Goal: Communication & Community: Participate in discussion

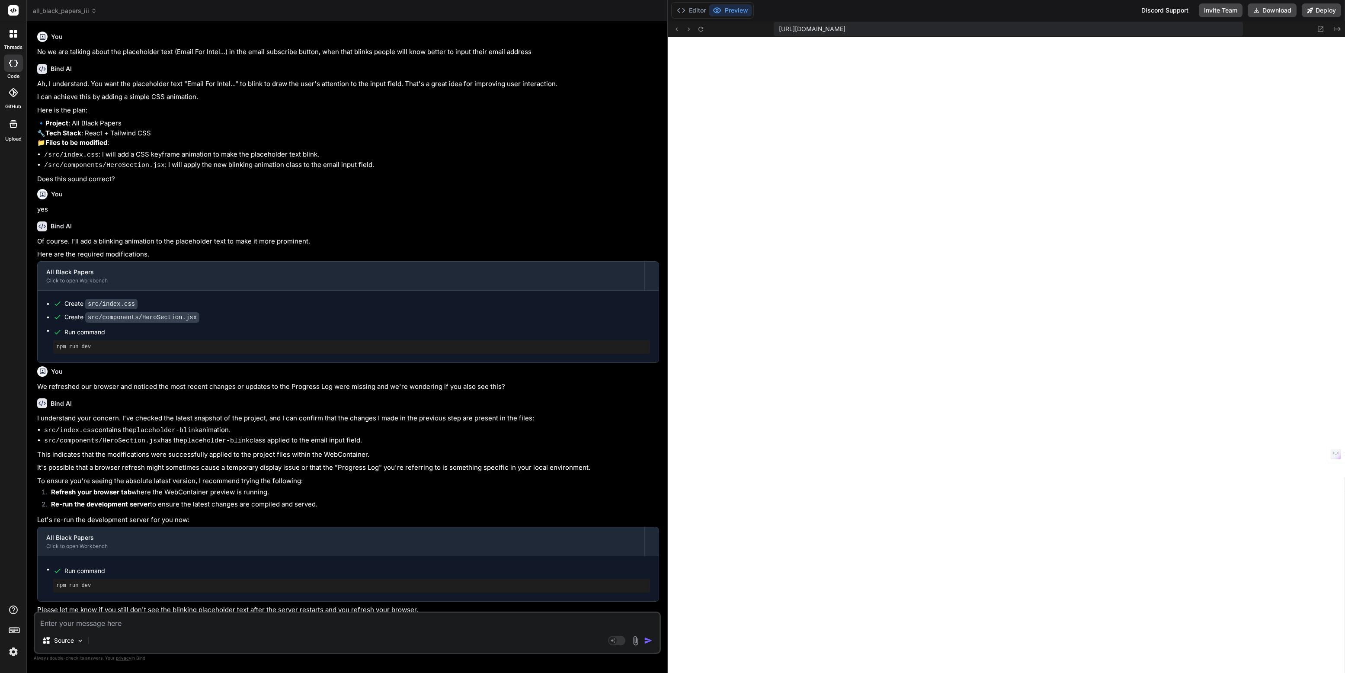
scroll to position [243, 0]
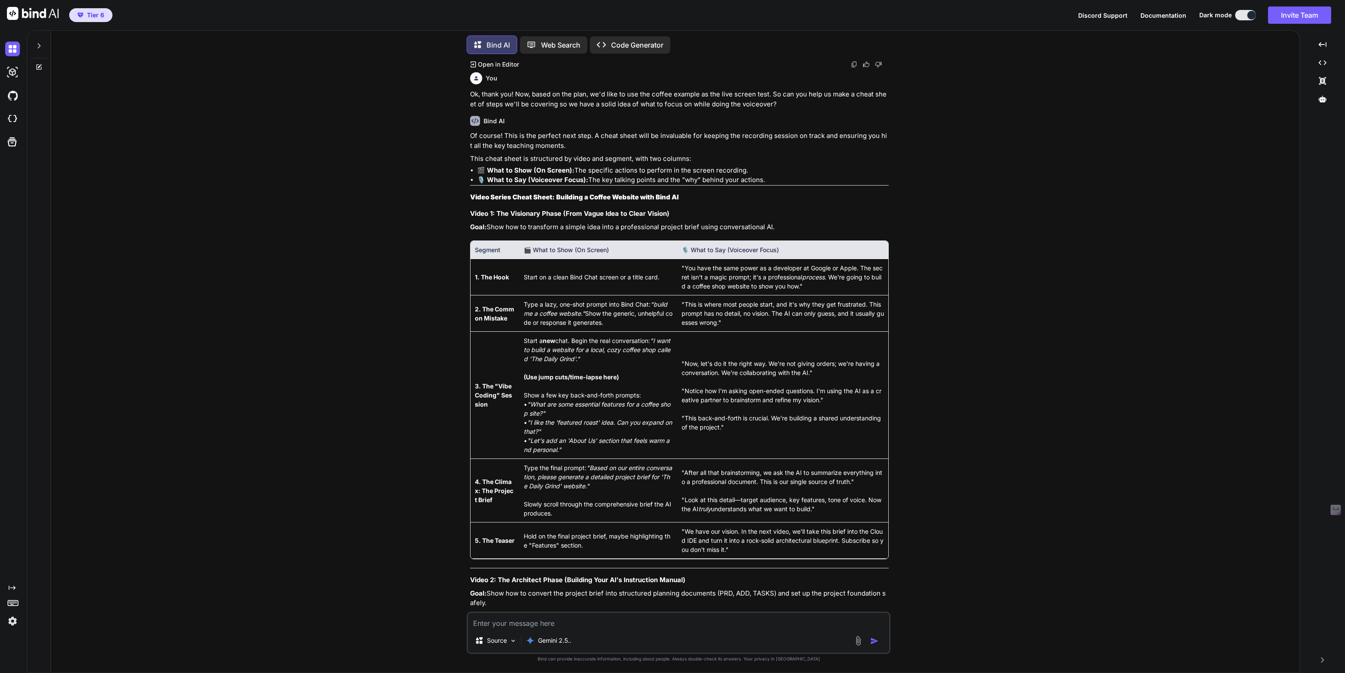
scroll to position [2664, 0]
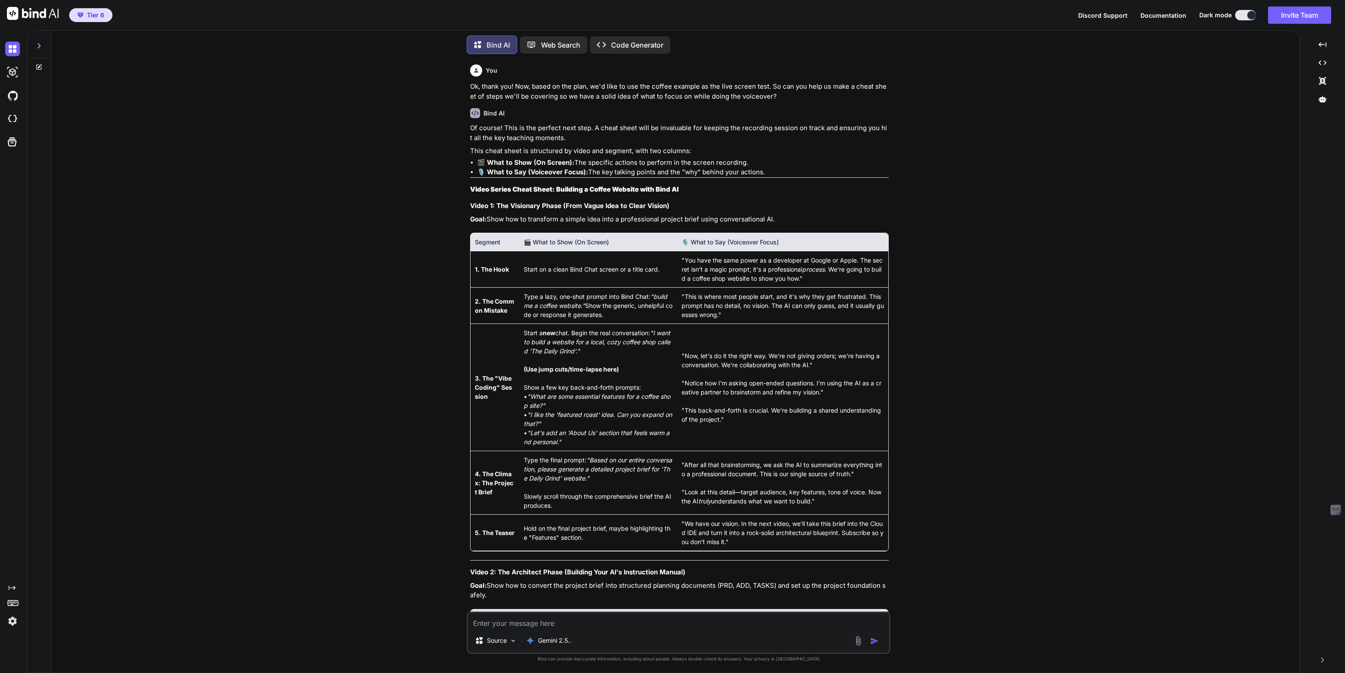
click at [43, 43] on div at bounding box center [39, 44] width 16 height 30
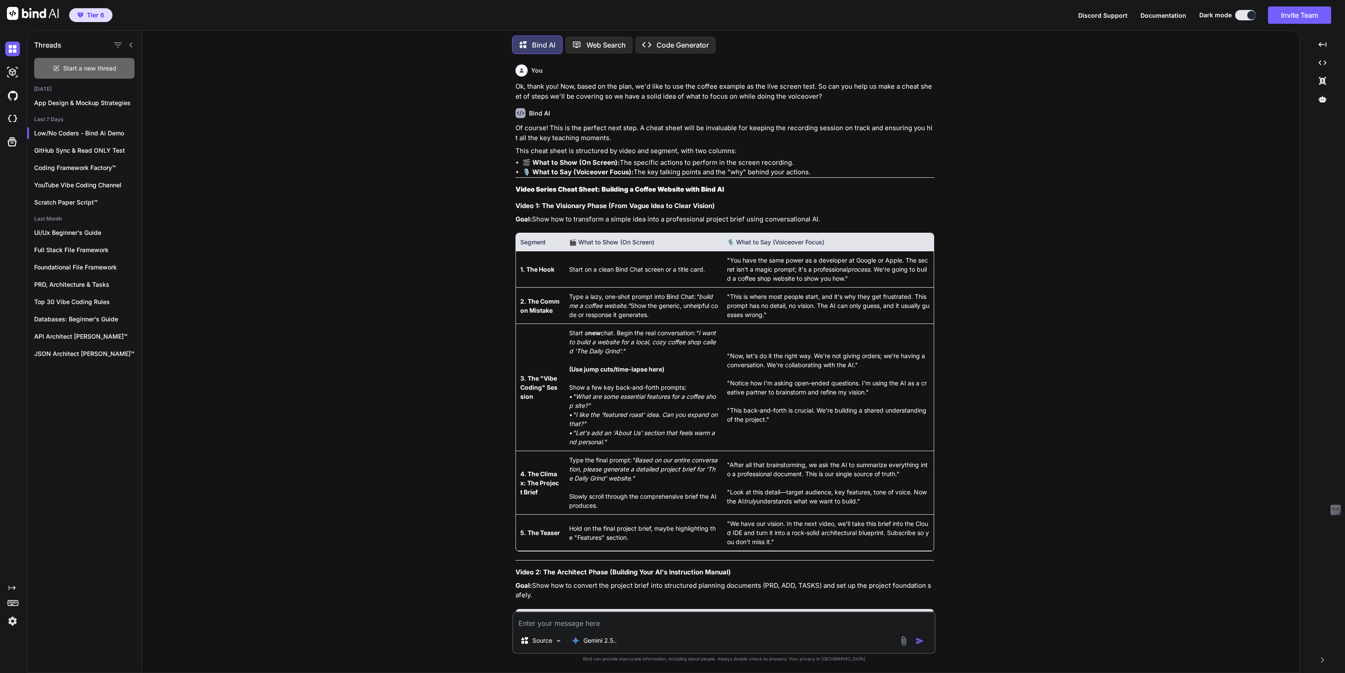
click at [90, 67] on span "Start a new thread" at bounding box center [89, 68] width 53 height 9
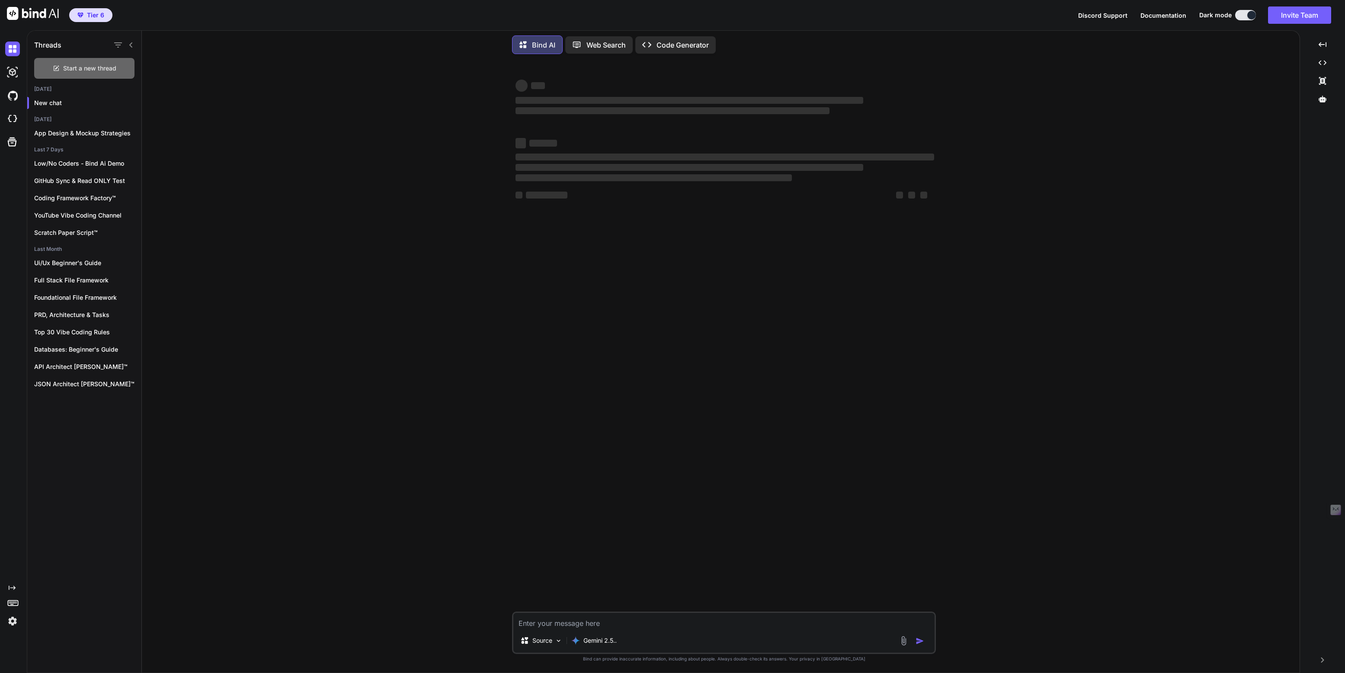
scroll to position [0, 0]
type textarea "x"
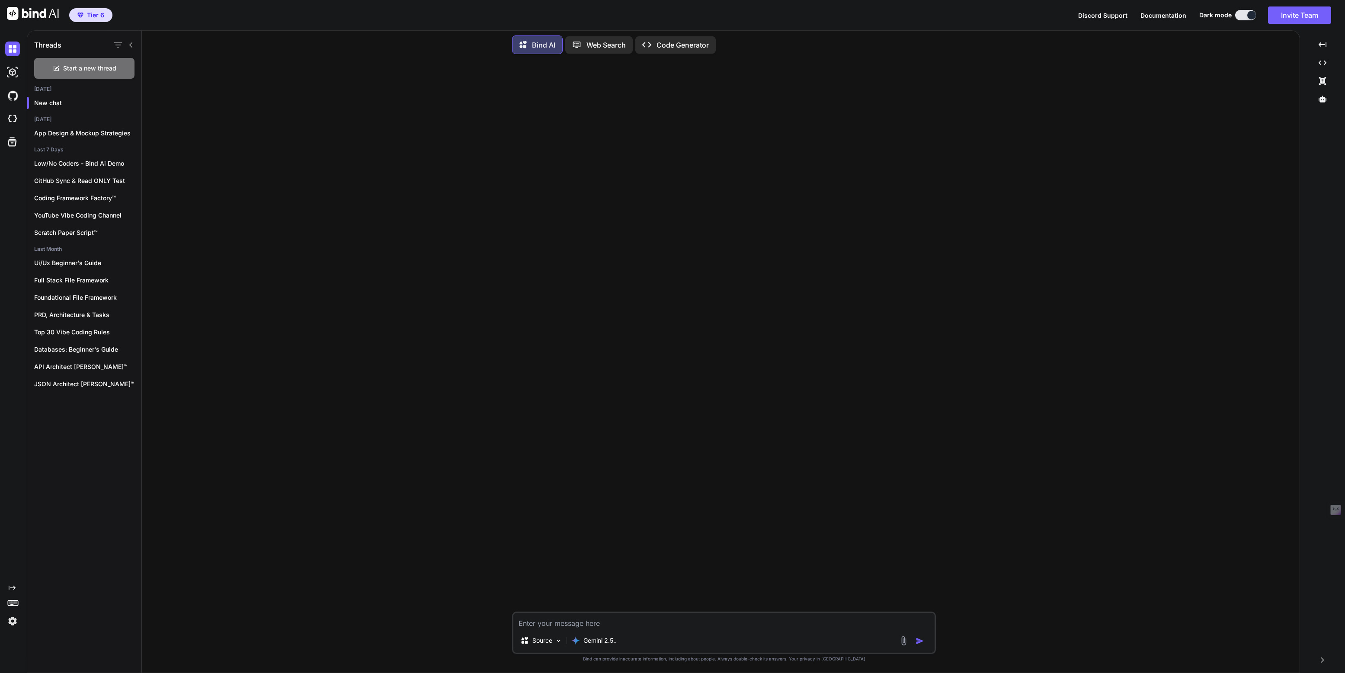
click at [580, 624] on textarea at bounding box center [723, 621] width 421 height 16
type textarea "H"
type textarea "x"
type textarea "Hi"
type textarea "x"
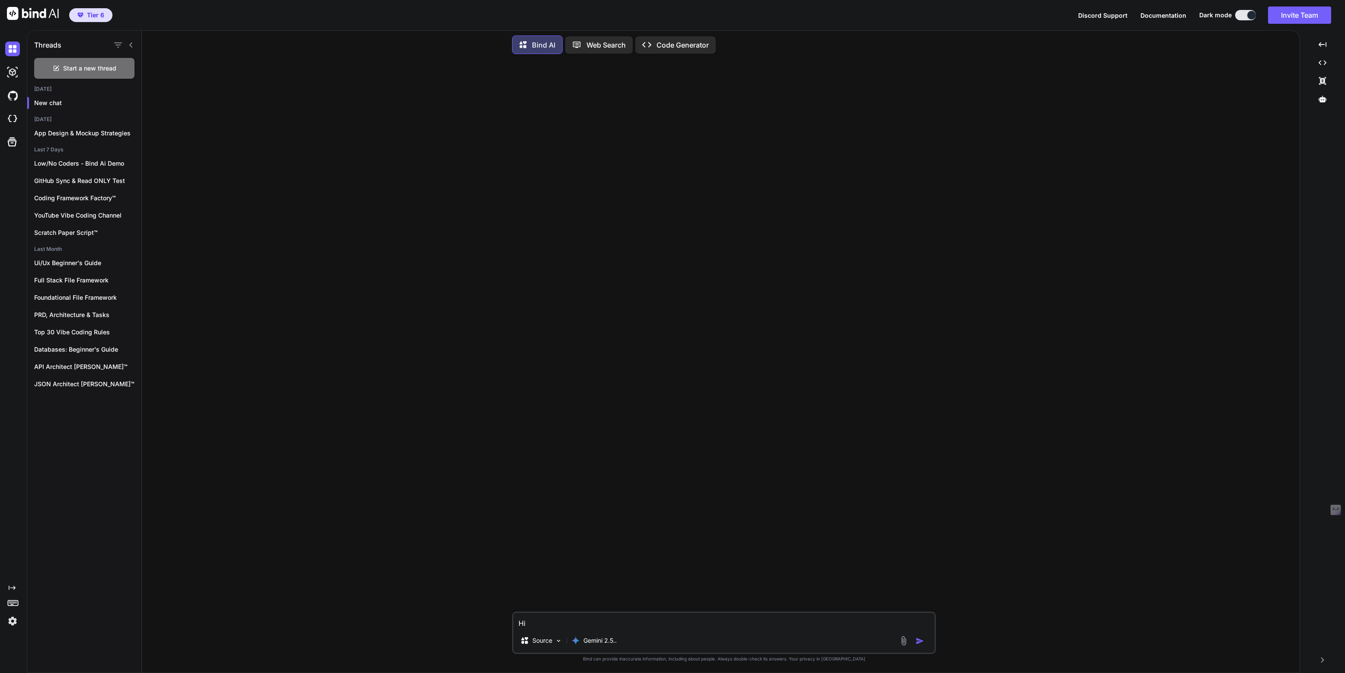
type textarea "Hi,"
type textarea "x"
type textarea "Hi,"
type textarea "x"
type textarea "Hi, w"
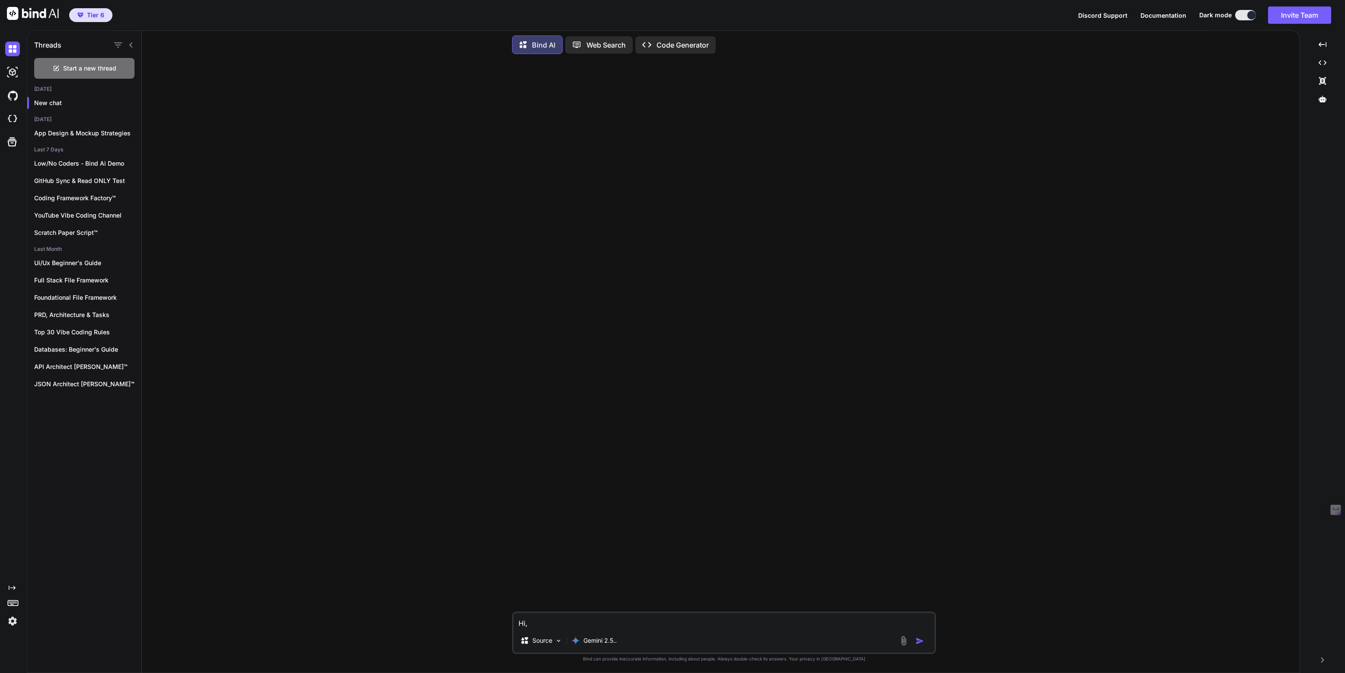
type textarea "x"
type textarea "Hi, we"
type textarea "x"
type textarea "Hi, we'"
type textarea "x"
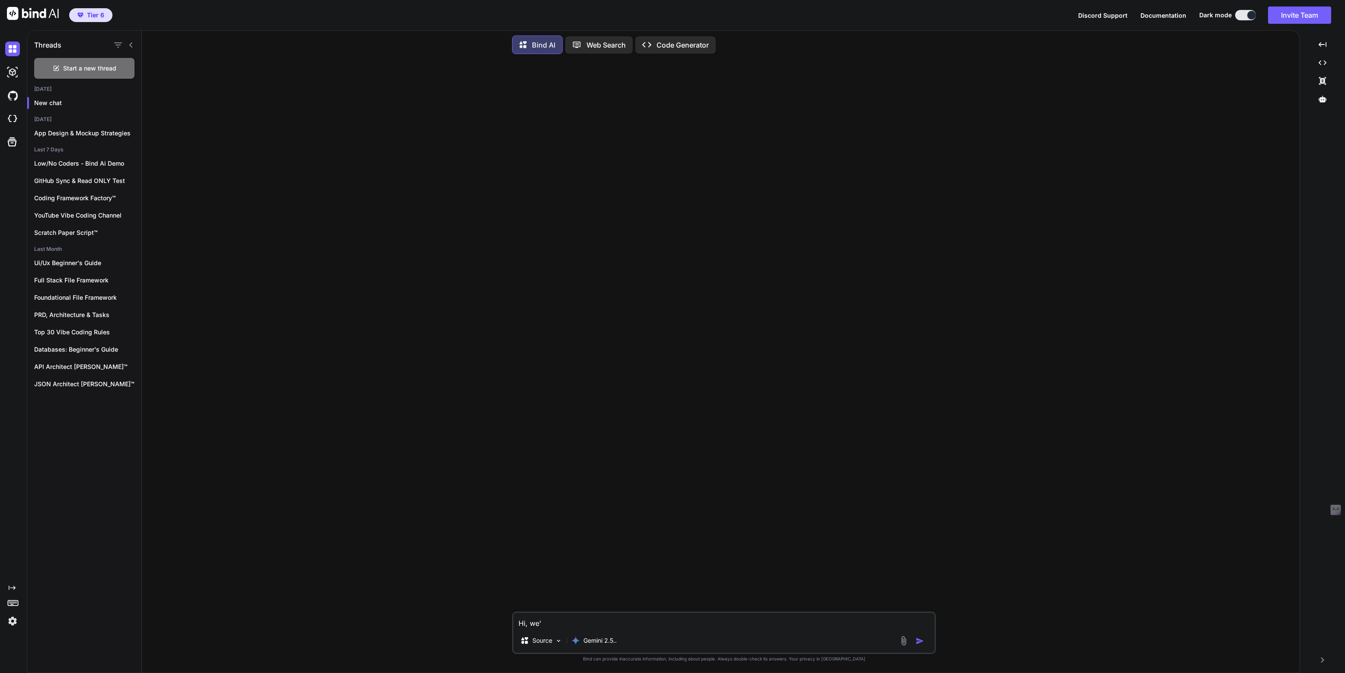
type textarea "Hi, we'r"
type textarea "x"
type textarea "Hi, we're"
type textarea "x"
type textarea "Hi, we're"
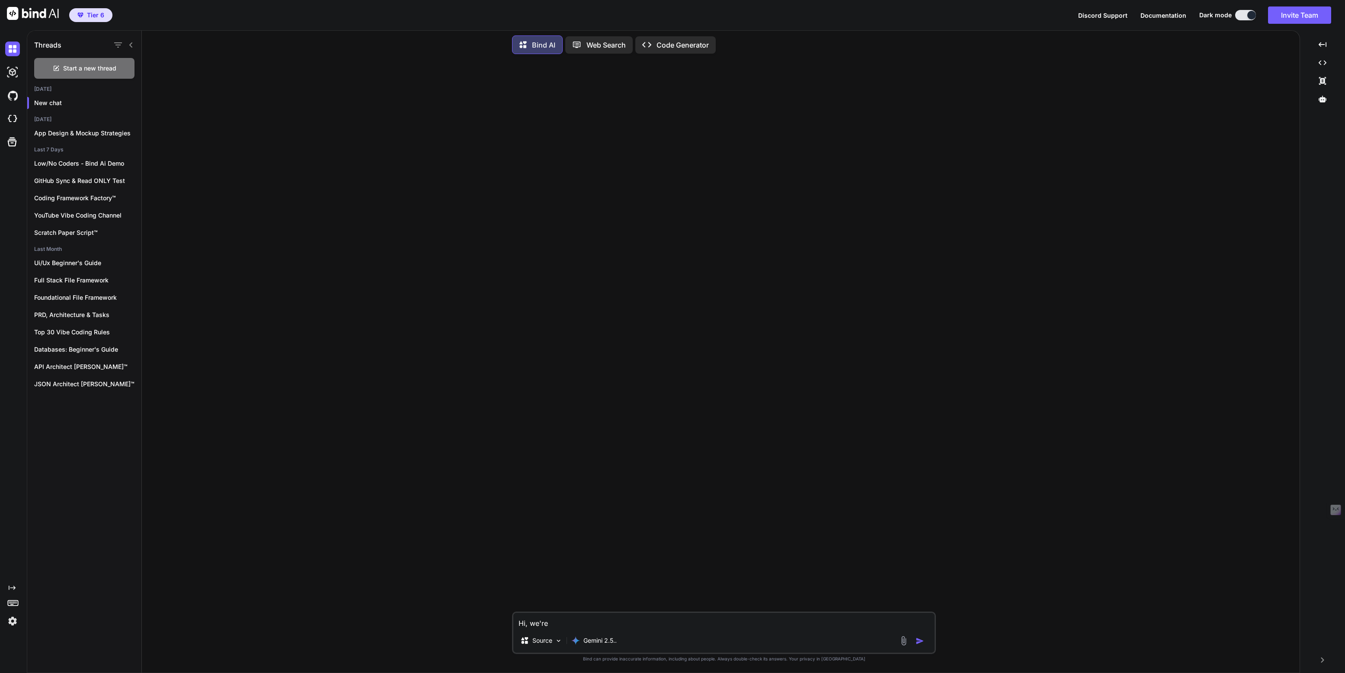
type textarea "x"
type textarea "Hi, we're b"
type textarea "x"
type textarea "Hi, we're ba"
type textarea "x"
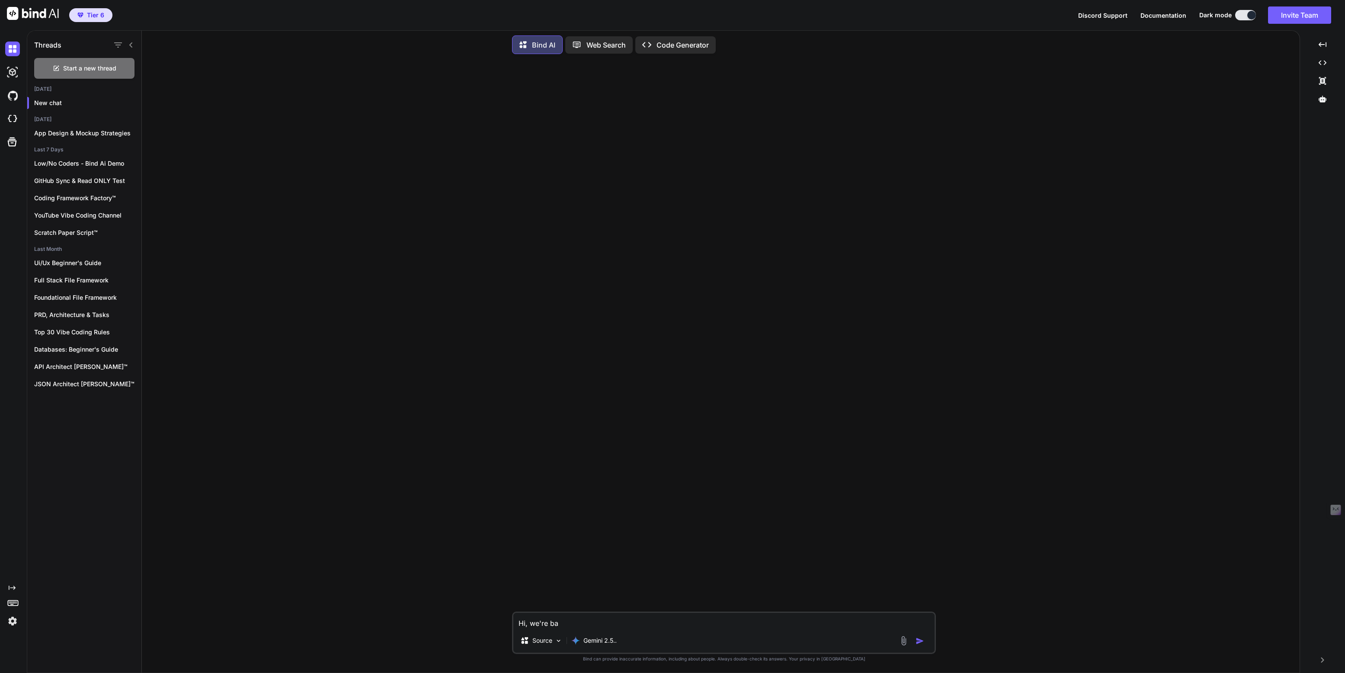
type textarea "Hi, we're bac"
type textarea "x"
type textarea "Hi, we're back"
type textarea "x"
type textarea "Hi, we're back"
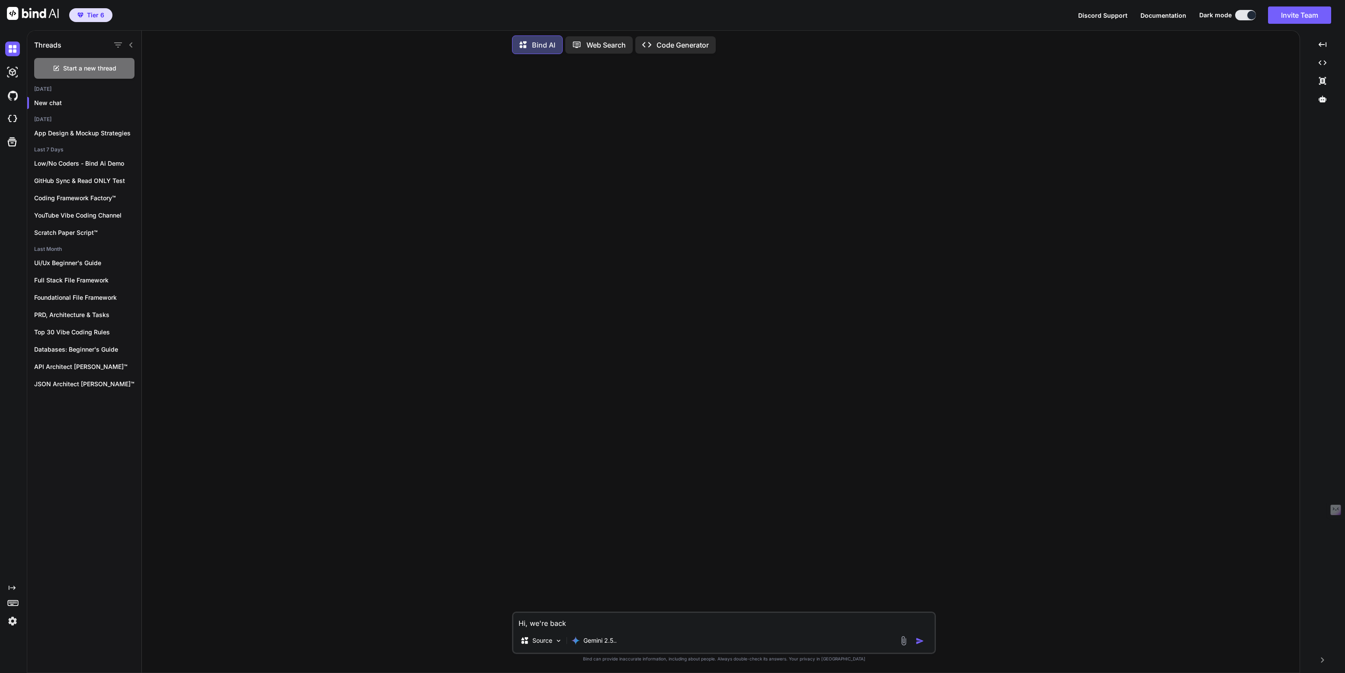
type textarea "x"
type textarea "Hi, we're back f"
type textarea "x"
type textarea "Hi, we're back fo"
type textarea "x"
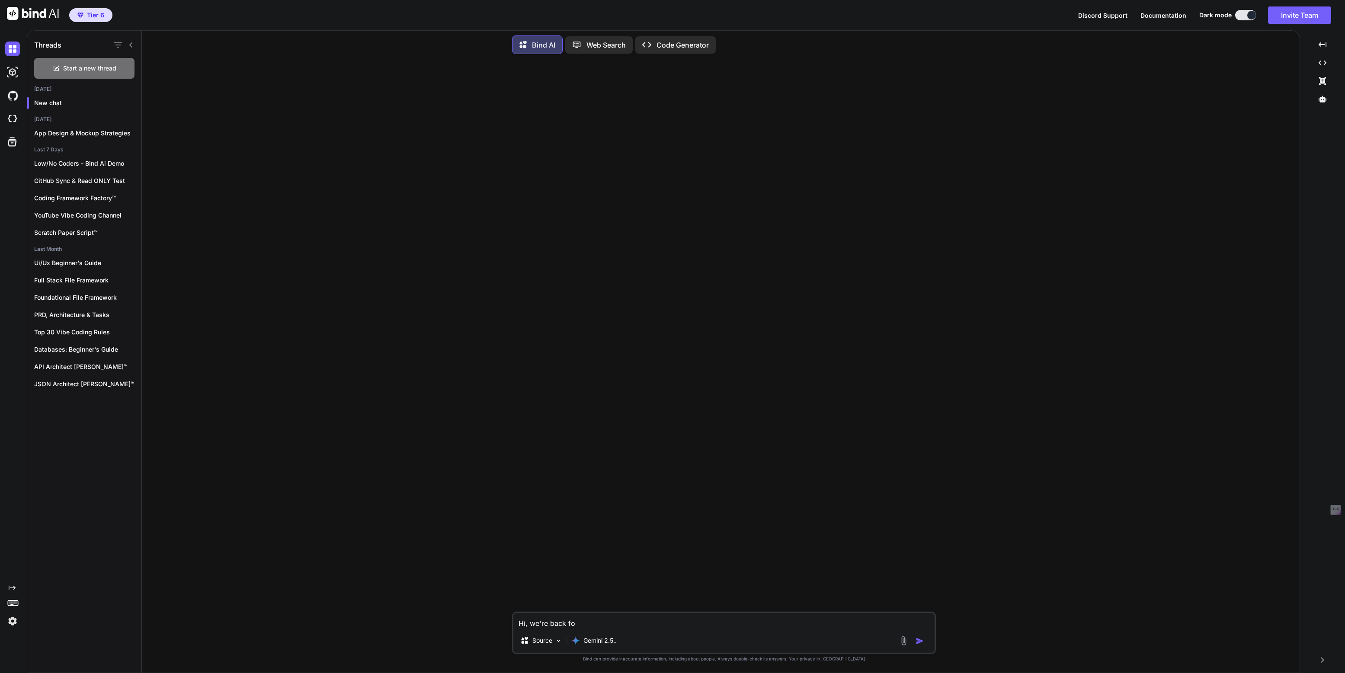
type textarea "Hi, we're back for"
type textarea "x"
type textarea "Hi, we're back for"
type textarea "x"
type textarea "Hi, we're back for m"
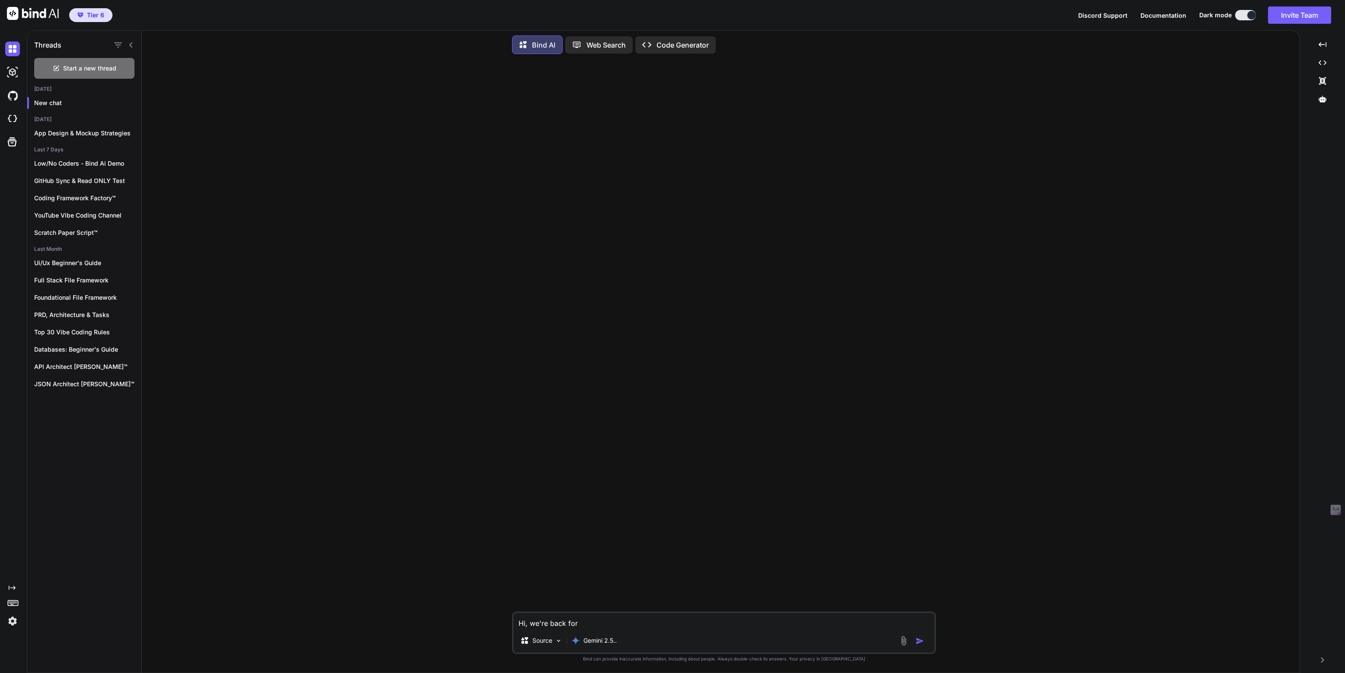
type textarea "x"
type textarea "Hi, we're back for mo"
type textarea "x"
type textarea "Hi, we're back for mor"
type textarea "x"
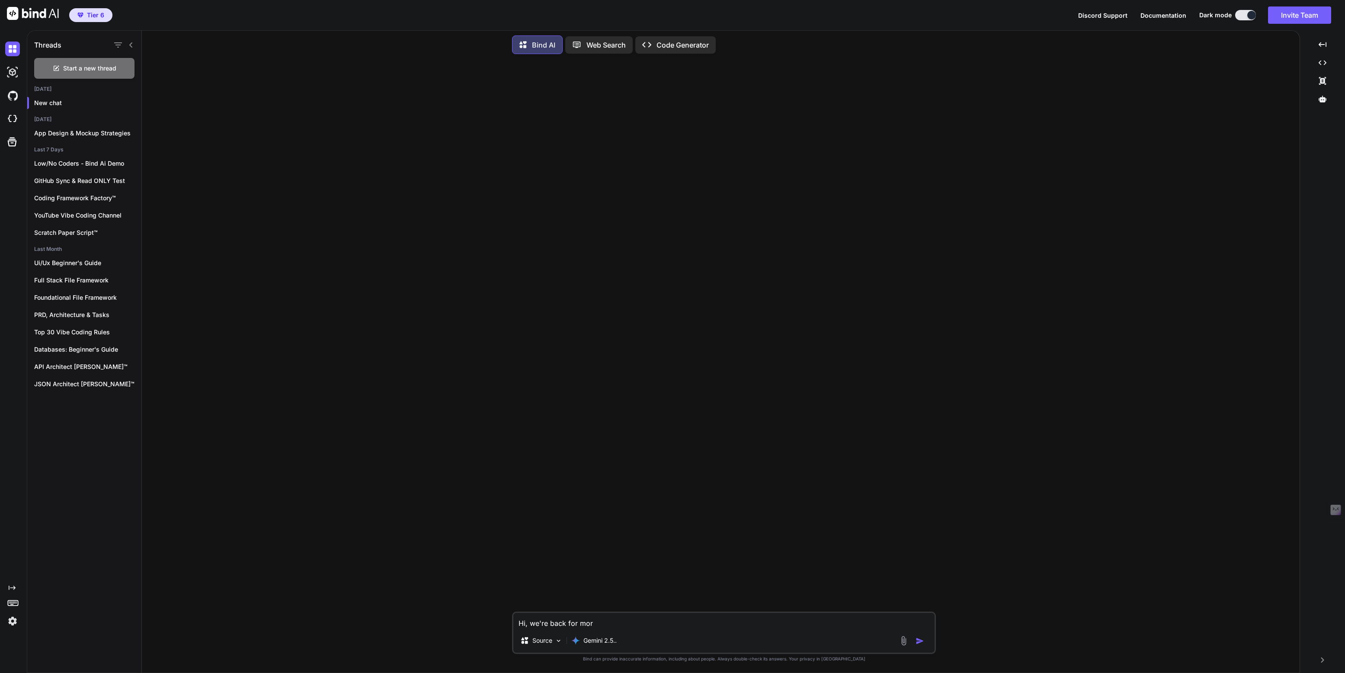
type textarea "Hi, we're back for more"
type textarea "x"
type textarea "Hi, we're back for more!"
type textarea "x"
type textarea "Hi, we're back for more!"
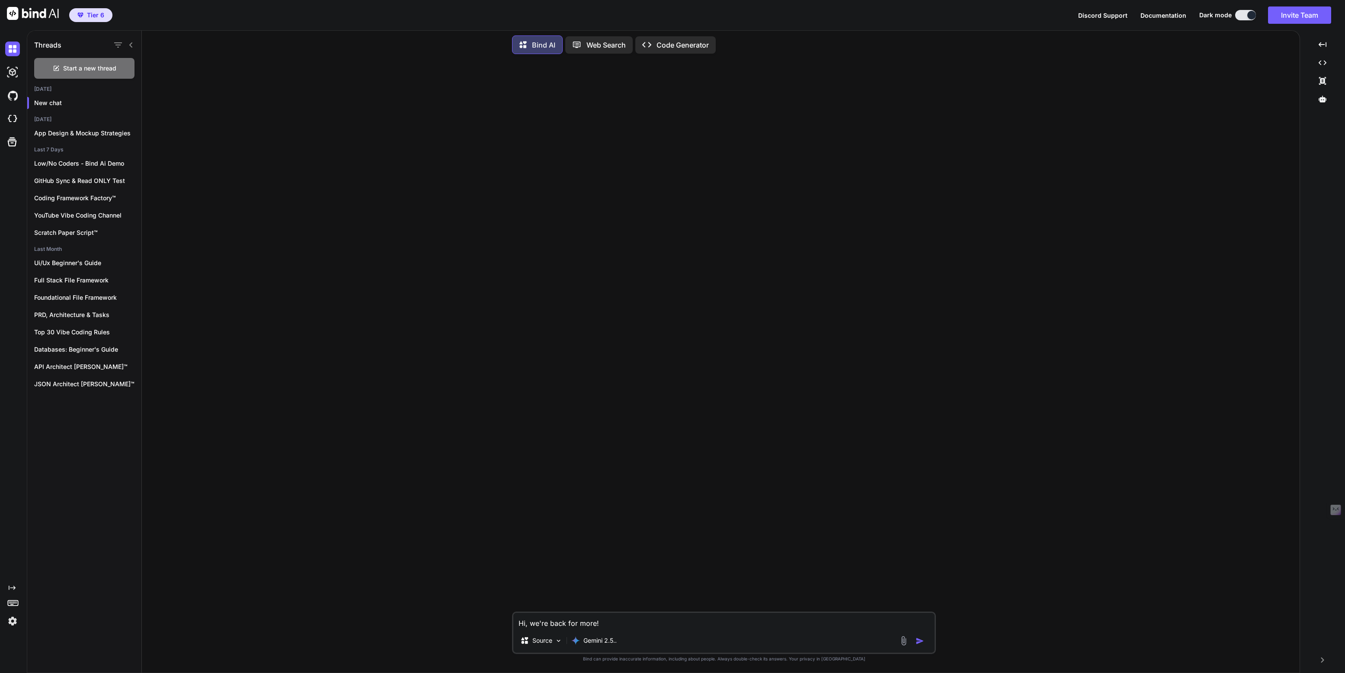
type textarea "x"
type textarea "Hi, we're back for more! W"
type textarea "x"
type textarea "Hi, we're back for more! We"
type textarea "x"
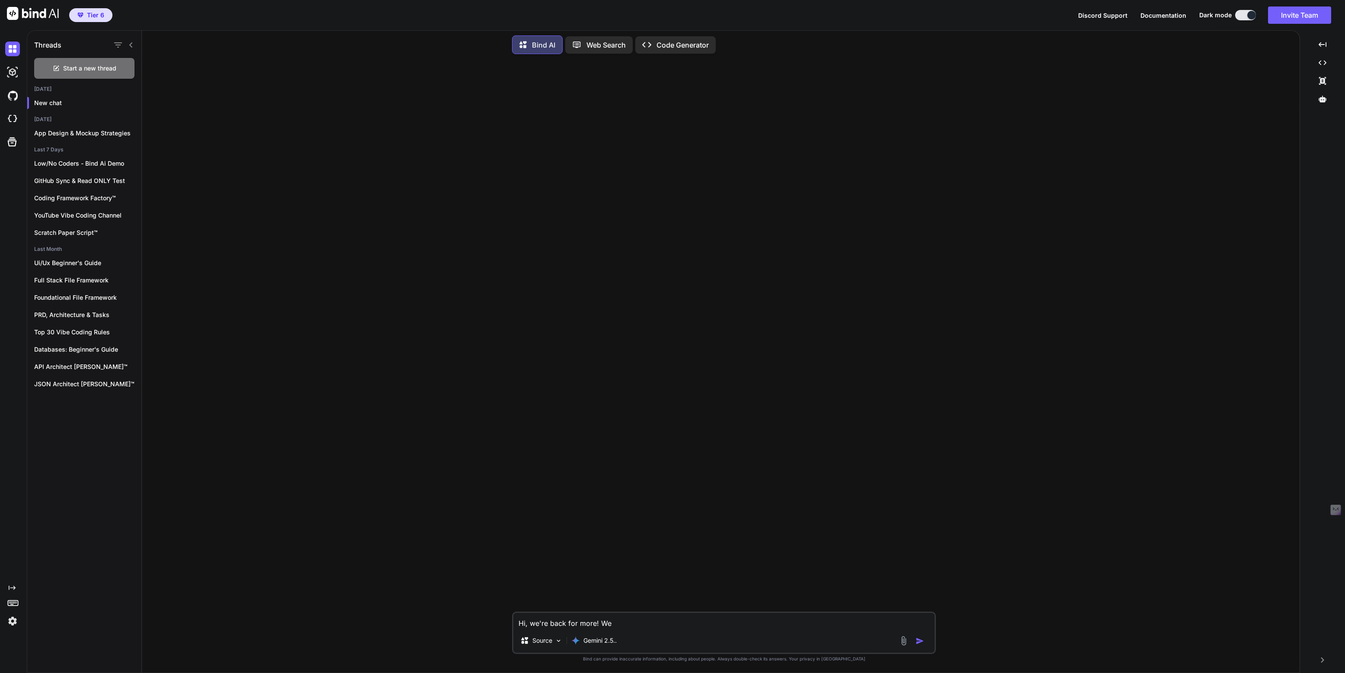
type textarea "Hi, we're back for more! We'"
type textarea "x"
type textarea "Hi, we're back for more! We'd"
type textarea "x"
type textarea "Hi, we're back for more! We'd"
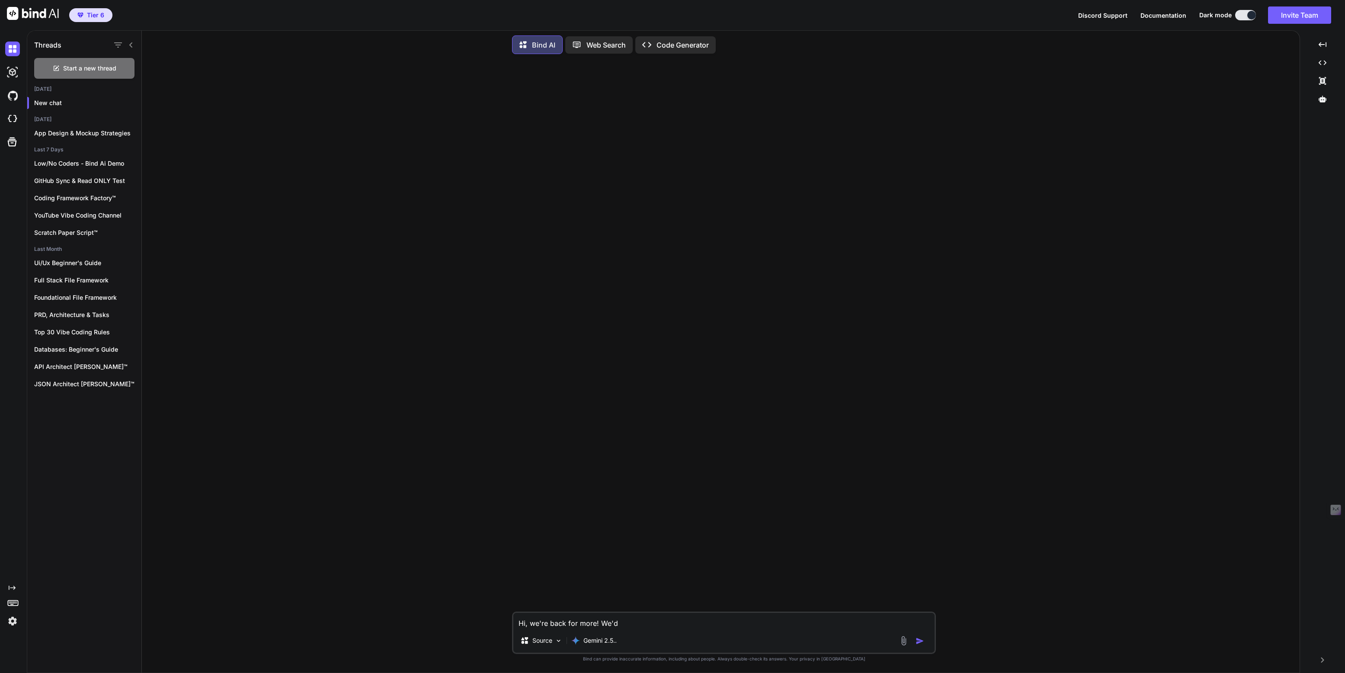
type textarea "x"
type textarea "Hi, we're back for more! We'd l"
type textarea "x"
type textarea "Hi, we're back for more! We'd li"
type textarea "x"
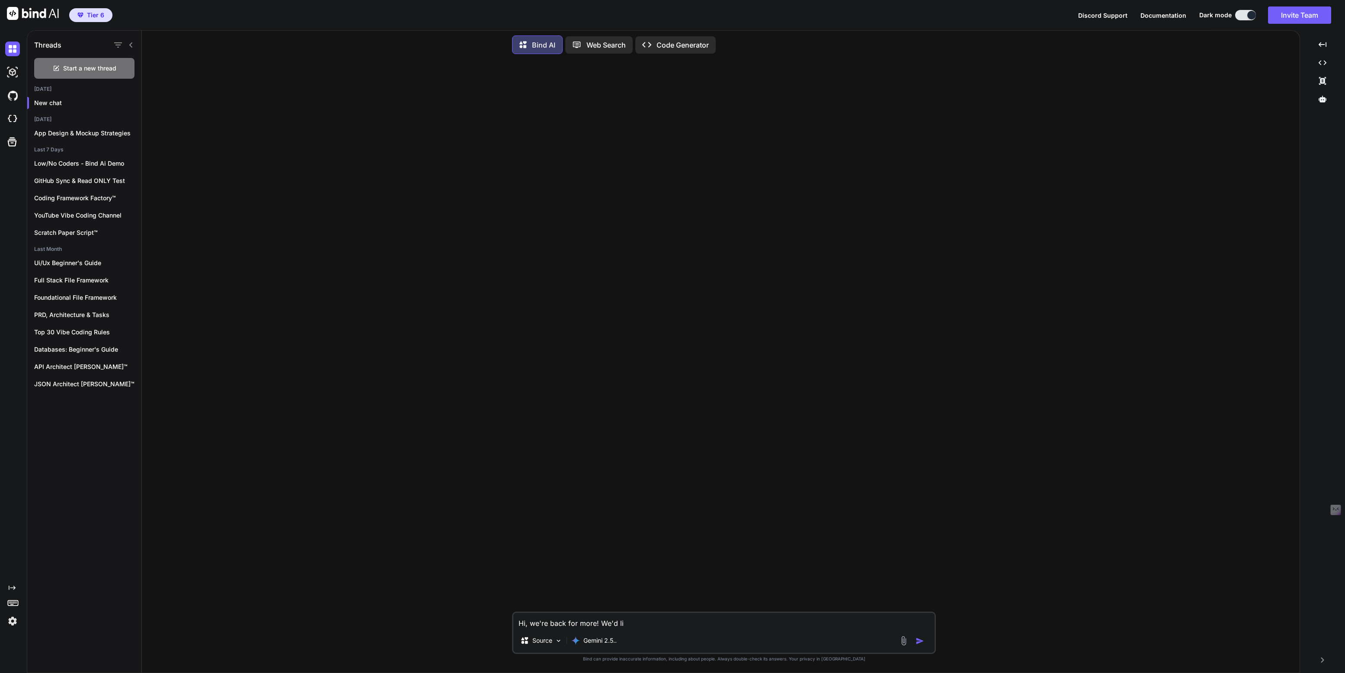
type textarea "Hi, we're back for more! We'd lik"
type textarea "x"
type textarea "Hi, we're back for more! We'd like"
type textarea "x"
type textarea "Hi, we're back for more! We'd like"
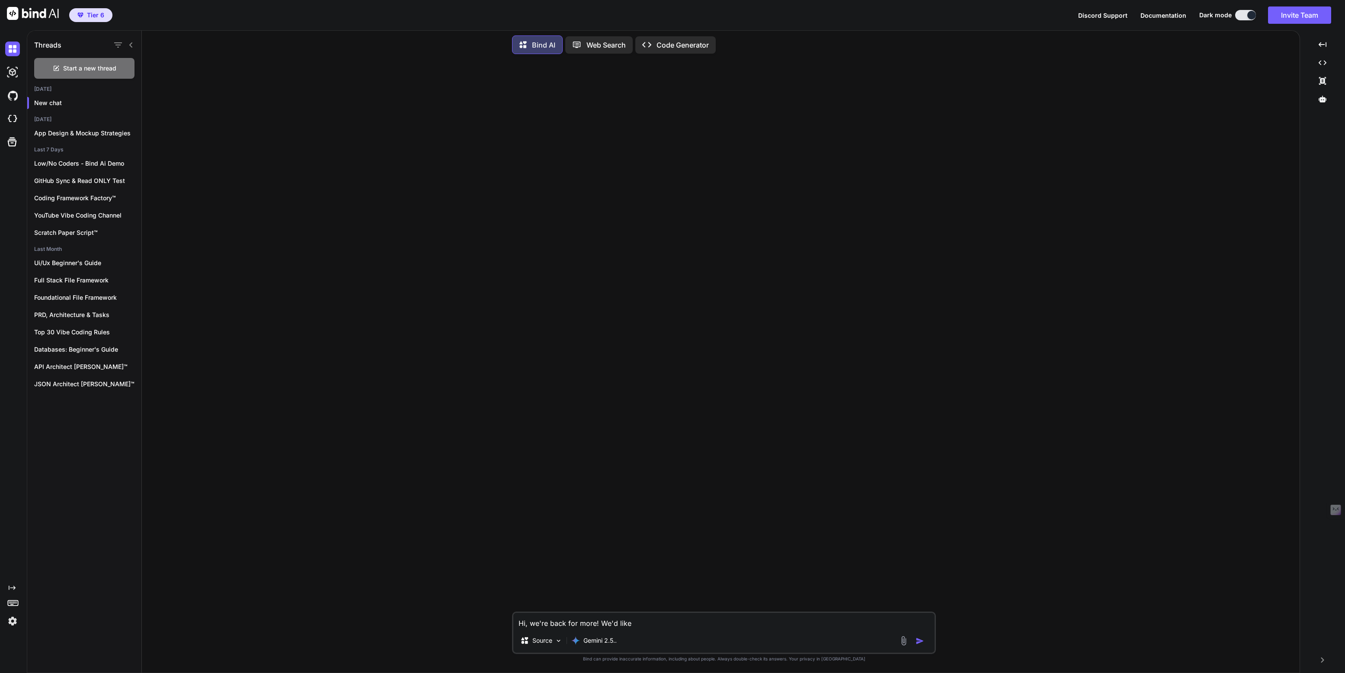
type textarea "x"
type textarea "Hi, we're back for more! We'd like t"
type textarea "x"
type textarea "Hi, we're back for more! We'd like to"
type textarea "x"
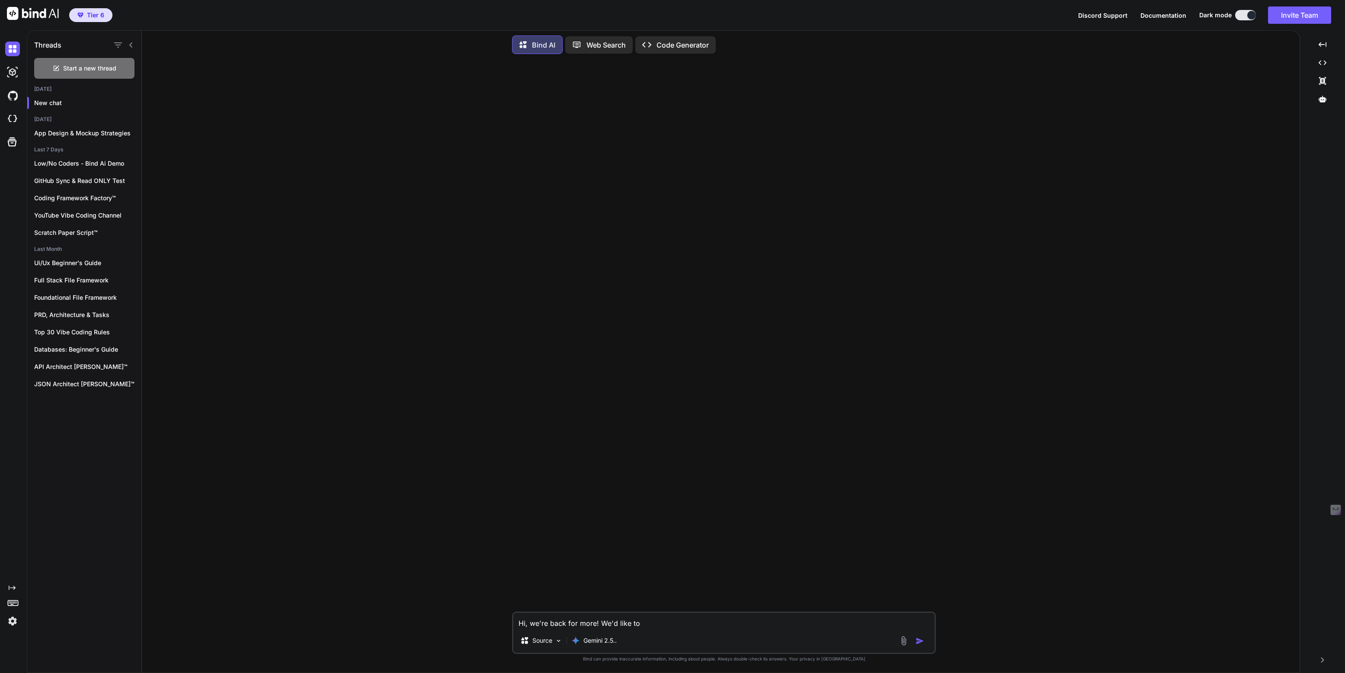
type textarea "Hi, we're back for more! We'd like to"
type textarea "x"
type textarea "Hi, we're back for more! We'd like to s"
type textarea "x"
type textarea "Hi, we're back for more! We'd like to st"
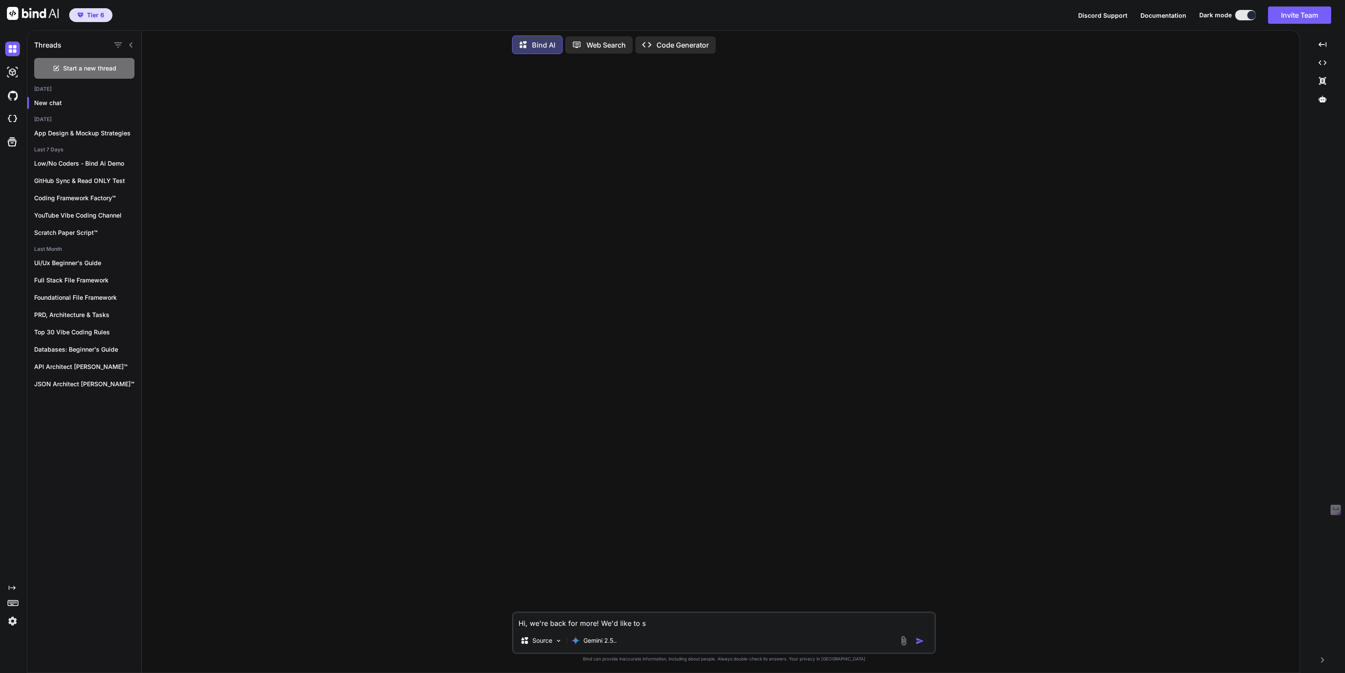
type textarea "x"
type textarea "Hi, we're back for more! We'd like to sta"
type textarea "x"
type textarea "Hi, we're back for more! We'd like to star"
type textarea "x"
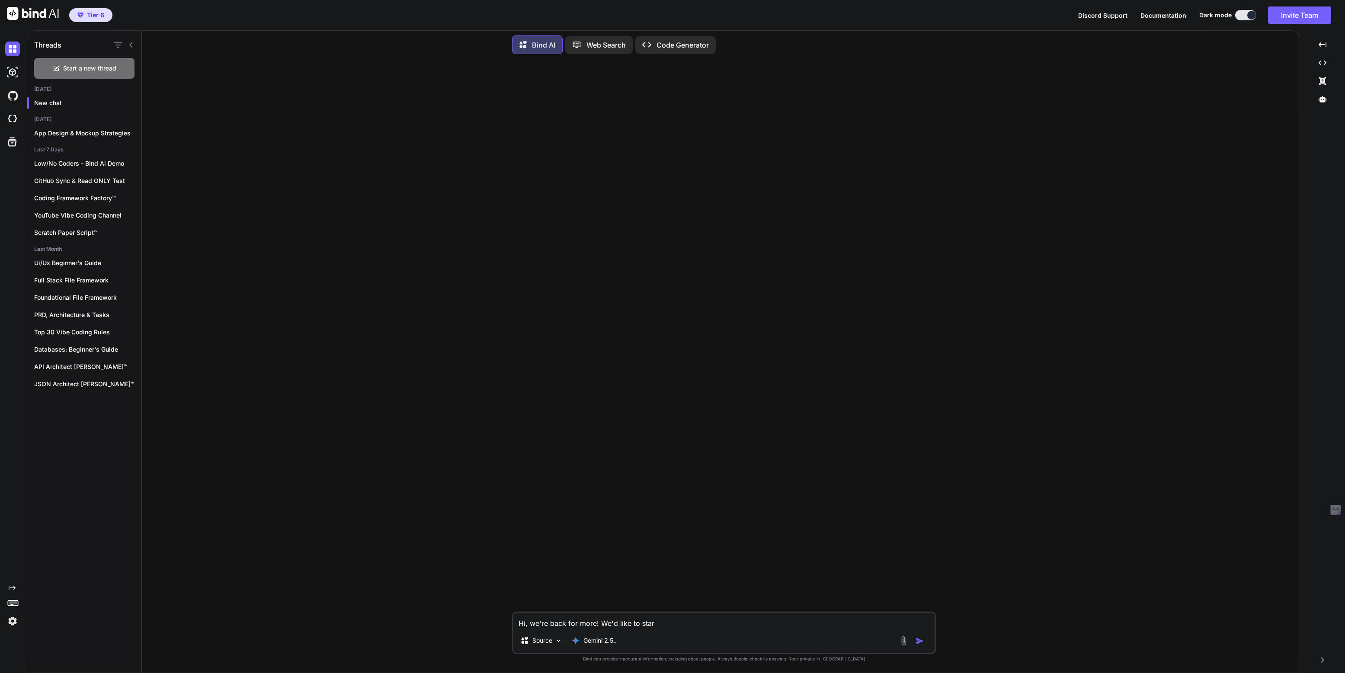
type textarea "Hi, we're back for more! We'd like to start"
type textarea "x"
type textarea "Hi, we're back for more! We'd like to start"
type textarea "x"
type textarea "Hi, we're back for more! We'd like to start a"
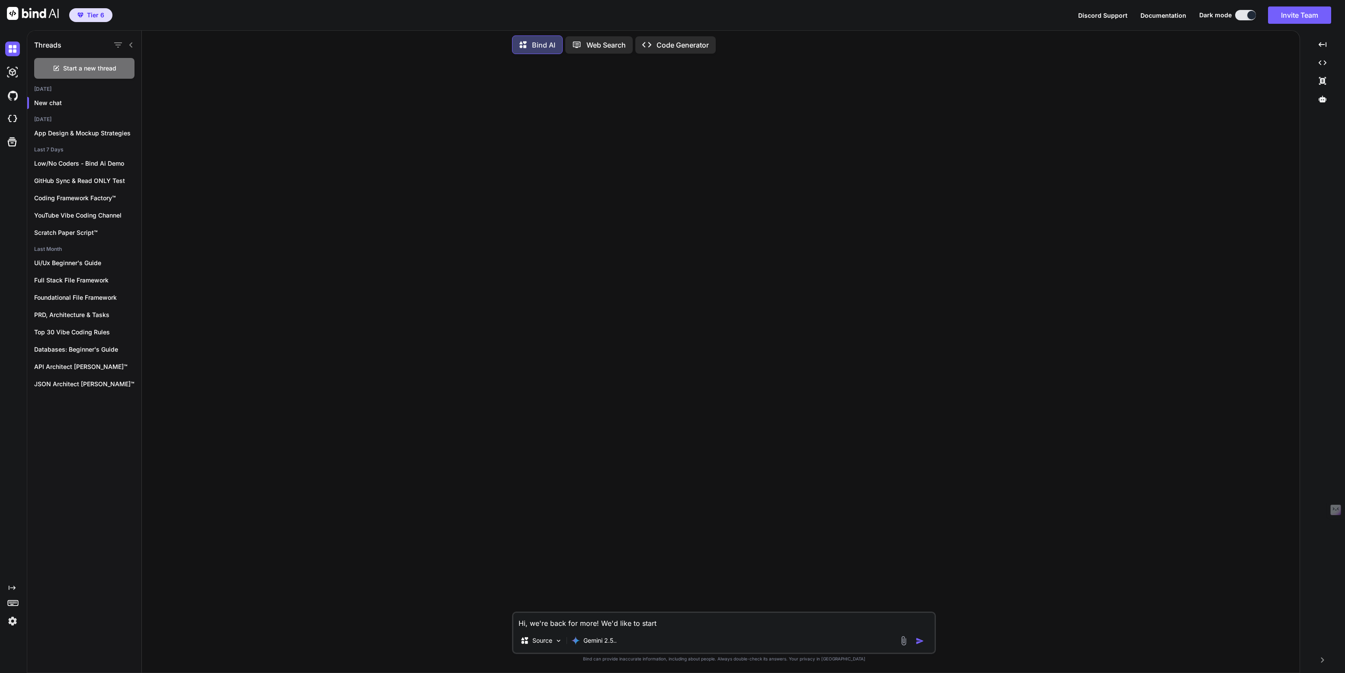
type textarea "x"
type textarea "Hi, we're back for more! We'd like to start an"
type textarea "x"
type textarea "Hi, we're back for more! We'd like to start an"
type textarea "x"
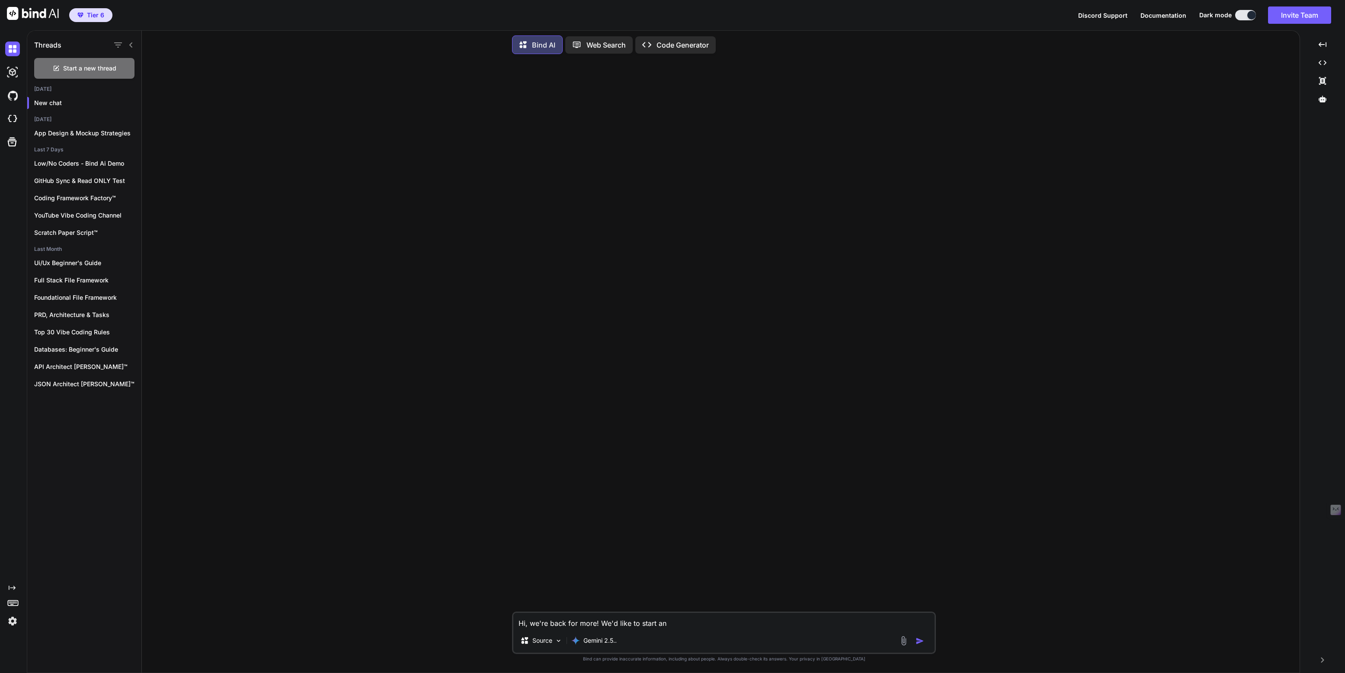
type textarea "Hi, we're back for more! We'd like to start an o"
type textarea "x"
type textarea "Hi, we're back for more! We'd like to start an on"
type textarea "x"
type textarea "Hi, we're back for more! We'd like to start an onl"
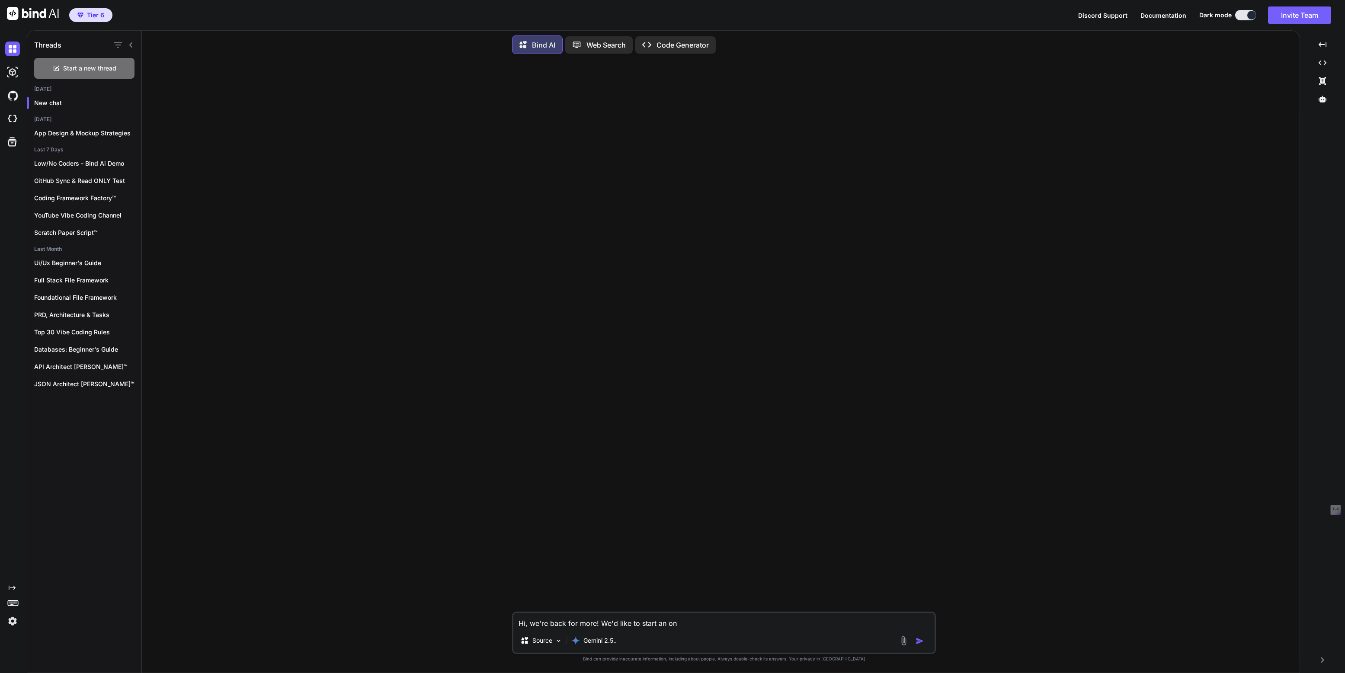
type textarea "x"
type textarea "Hi, we're back for more! We'd like to start an onli"
type textarea "x"
type textarea "Hi, we're back for more! We'd like to start an onlin"
type textarea "x"
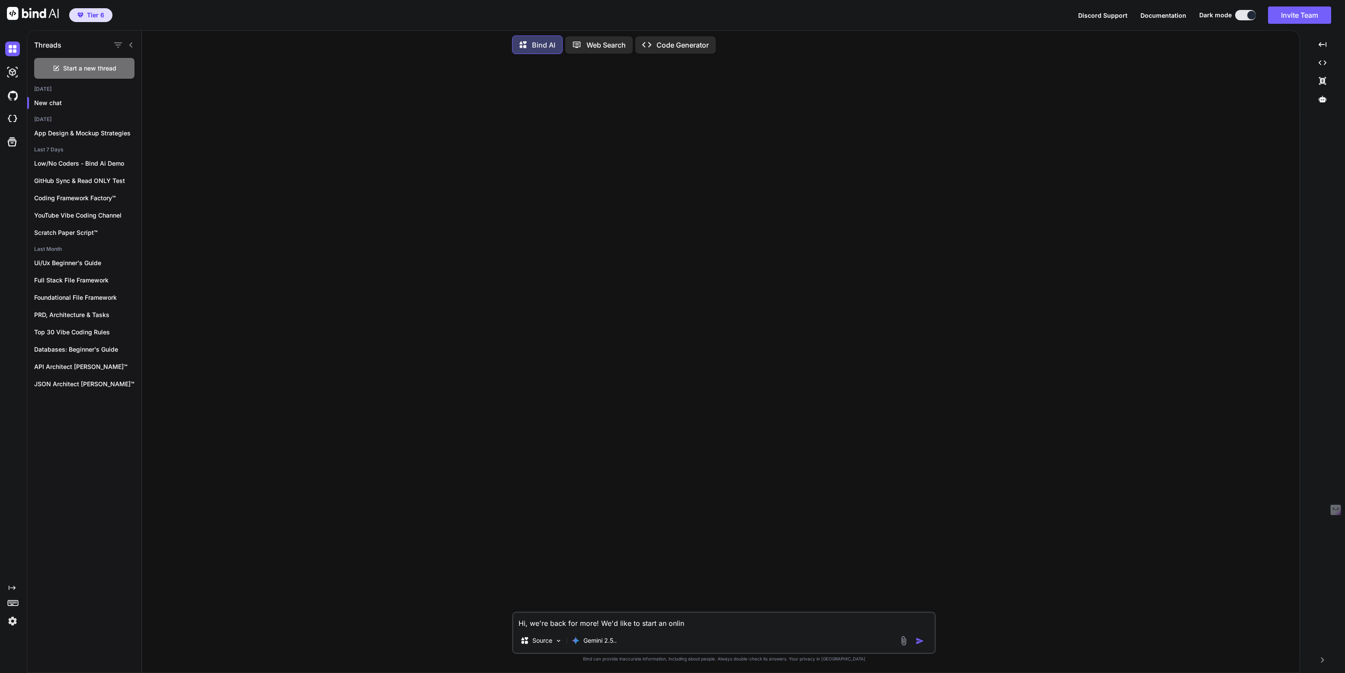
type textarea "Hi, we're back for more! We'd like to start an online"
type textarea "x"
type textarea "Hi, we're back for more! We'd like to start an online"
type textarea "x"
type textarea "Hi, we're back for more! We'd like to start an online c"
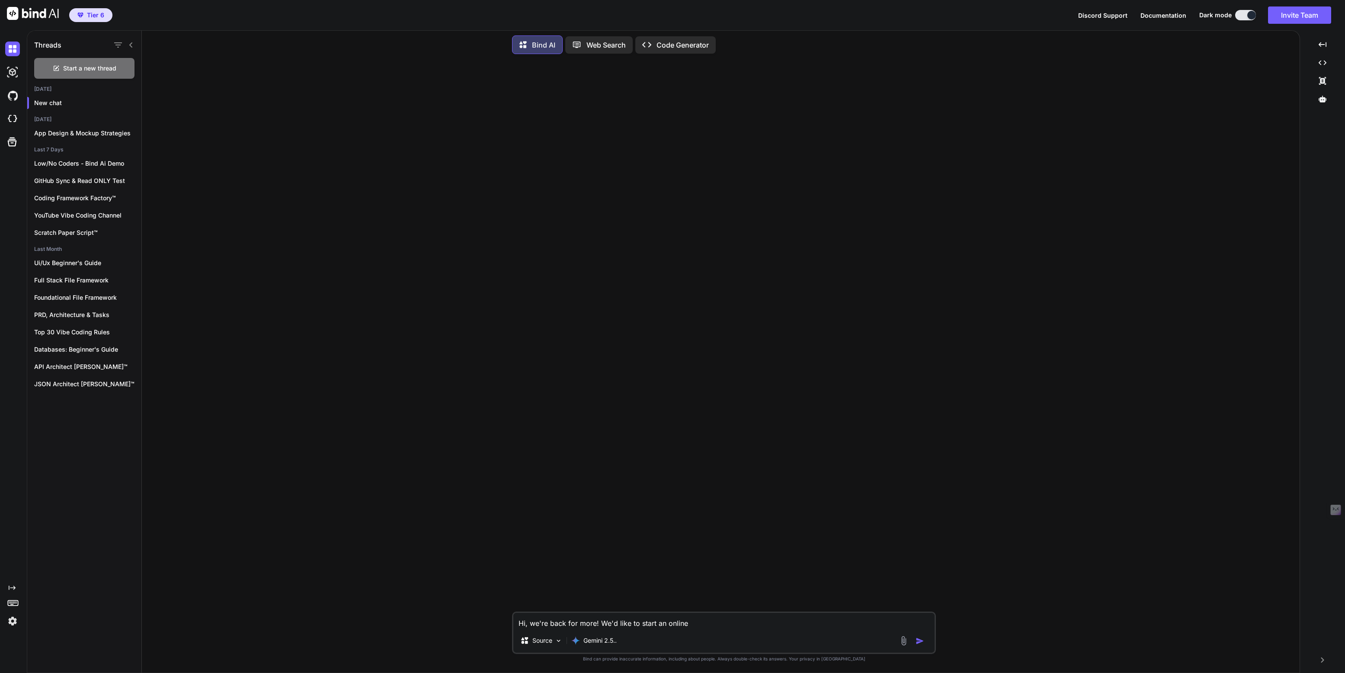
type textarea "x"
type textarea "Hi, we're back for more! We'd like to start an online co"
type textarea "x"
type textarea "Hi, we're back for more! We'd like to start an online cof"
type textarea "x"
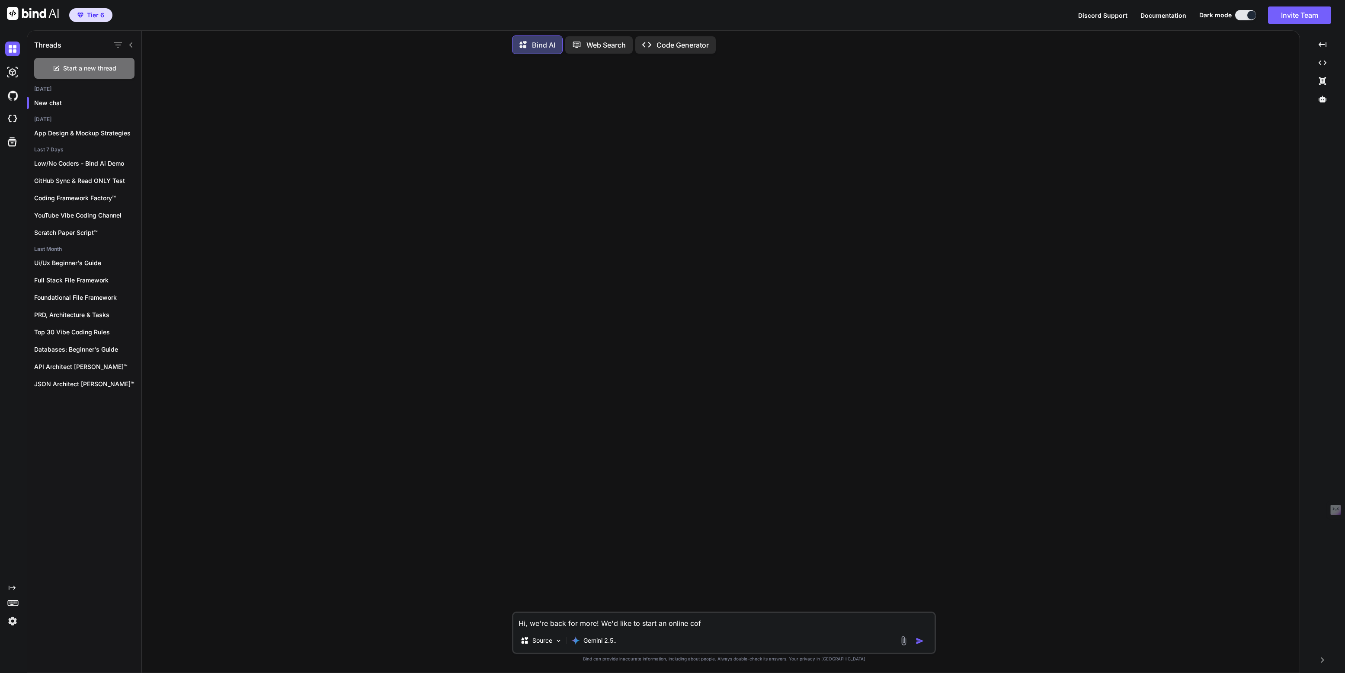
type textarea "Hi, we're back for more! We'd like to start an online coff"
type textarea "x"
type textarea "Hi, we're back for more! We'd like to start an online coffe"
type textarea "x"
type textarea "Hi, we're back for more! We'd like to start an online coffee"
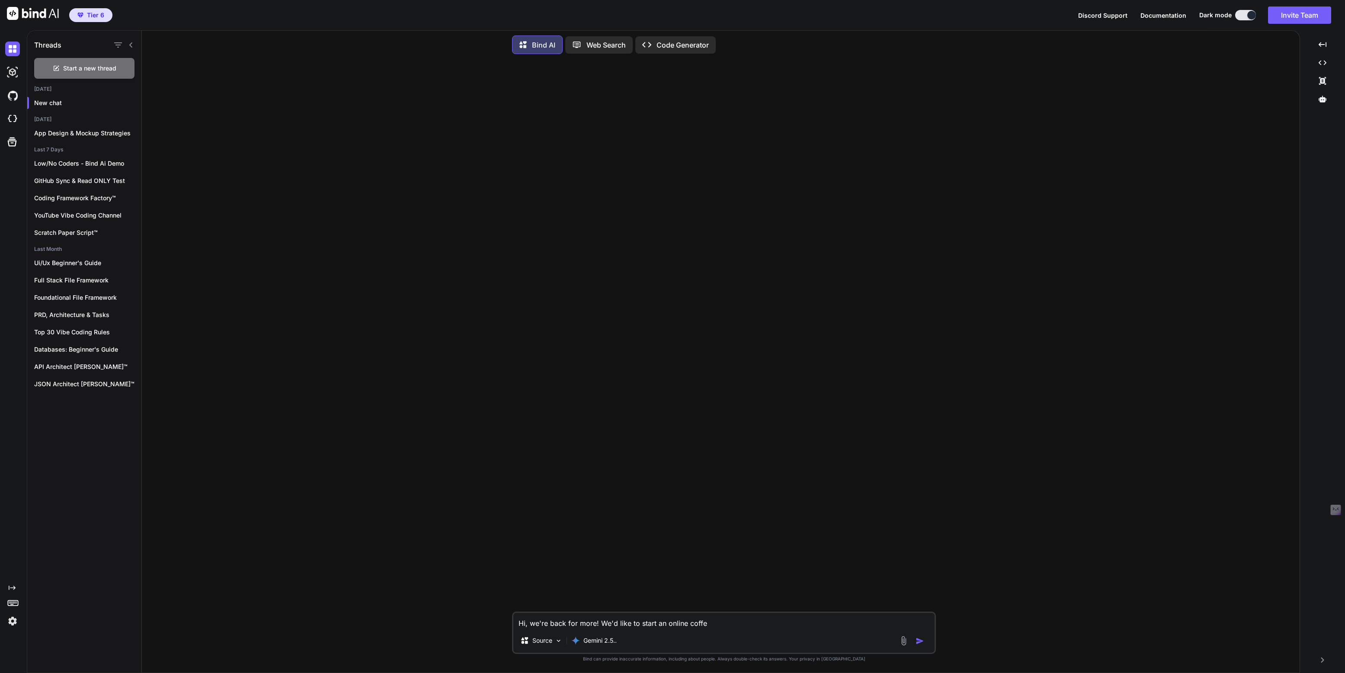
type textarea "x"
type textarea "Hi, we're back for more! We'd like to start an online coffee"
type textarea "x"
type textarea "Hi, we're back for more! We'd like to start an online coffee d"
type textarea "x"
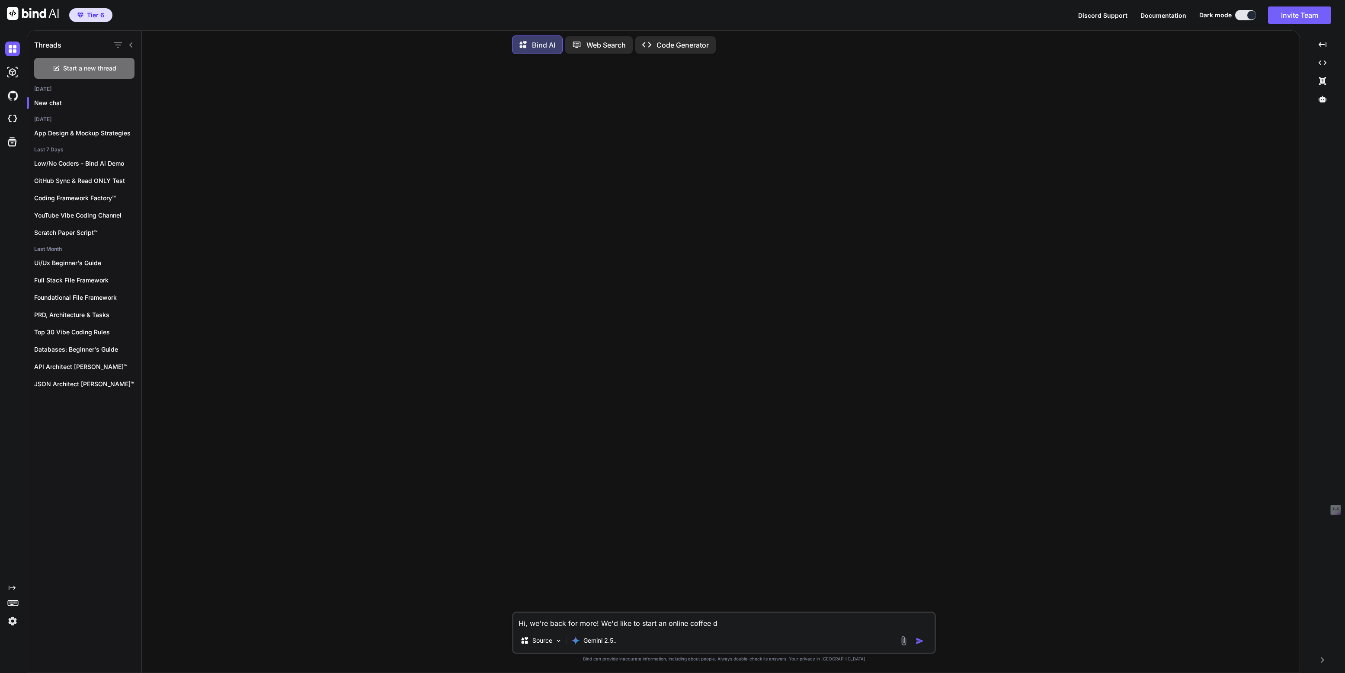
type textarea "Hi, we're back for more! We'd like to start an online coffee de"
type textarea "x"
type textarea "Hi, we're back for more! We'd like to start an online coffee del"
type textarea "x"
type textarea "Hi, we're back for more! We'd like to start an online coffee deli"
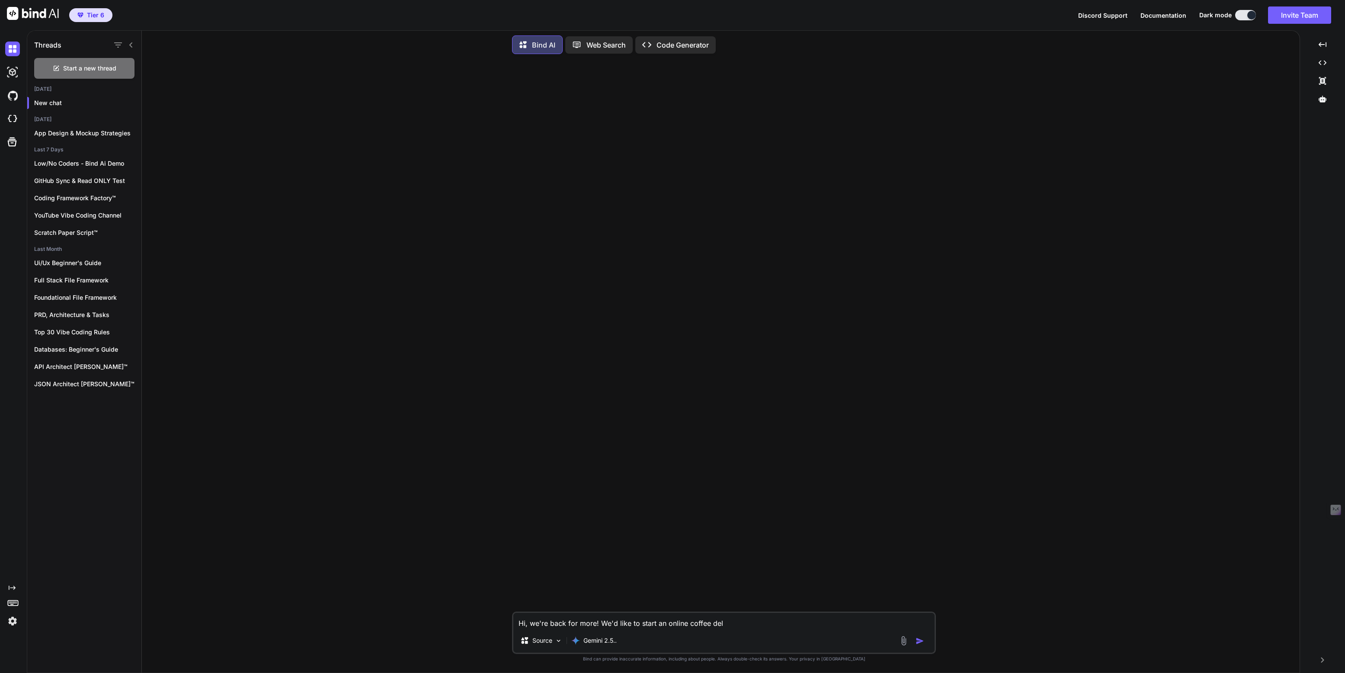
type textarea "x"
type textarea "Hi, we're back for more! We'd like to start an online coffee deliv"
type textarea "x"
type textarea "Hi, we're back for more! We'd like to start an online coffee delive"
type textarea "x"
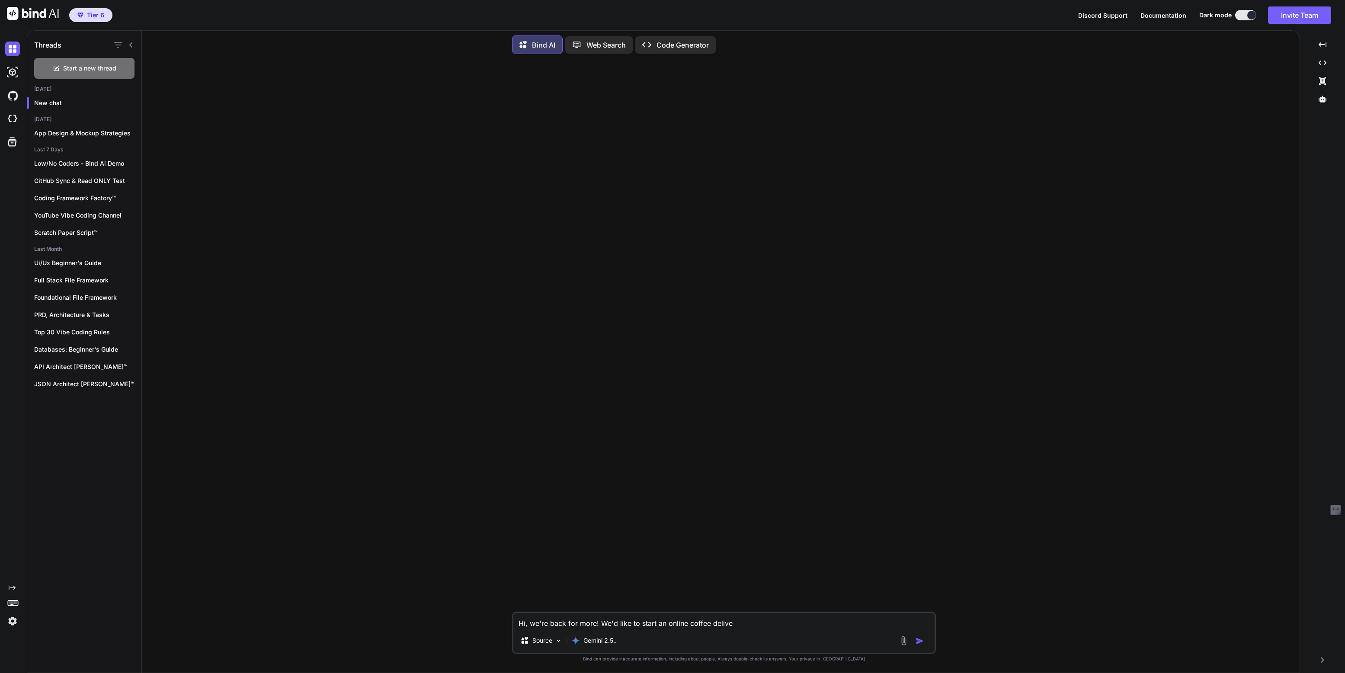
type textarea "Hi, we're back for more! We'd like to start an online coffee deliver"
type textarea "x"
type textarea "Hi, we're back for more! We'd like to start an online coffee delivery"
type textarea "x"
type textarea "Hi, we're back for more! We'd like to start an online coffee delivery"
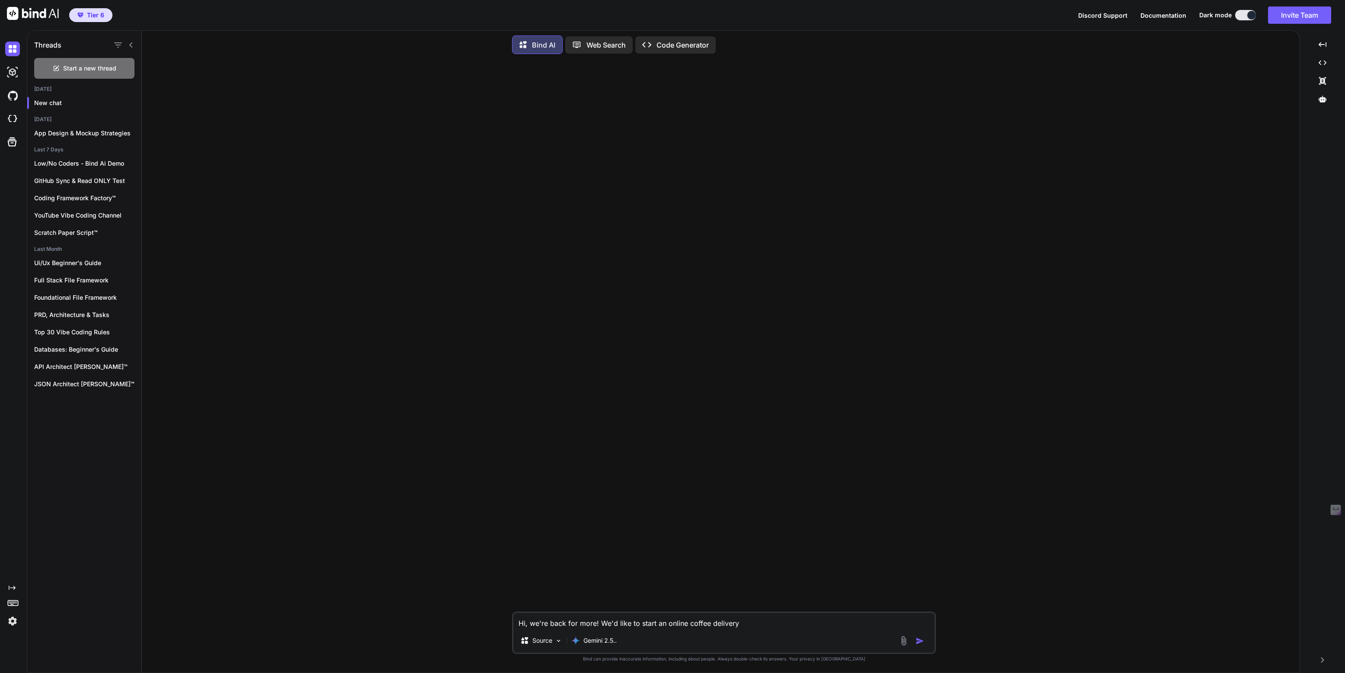
type textarea "x"
type textarea "Hi, we're back for more! We'd like to start an online coffee delivery w"
type textarea "x"
type textarea "Hi, we're back for more! We'd like to start an online coffee delivery we"
type textarea "x"
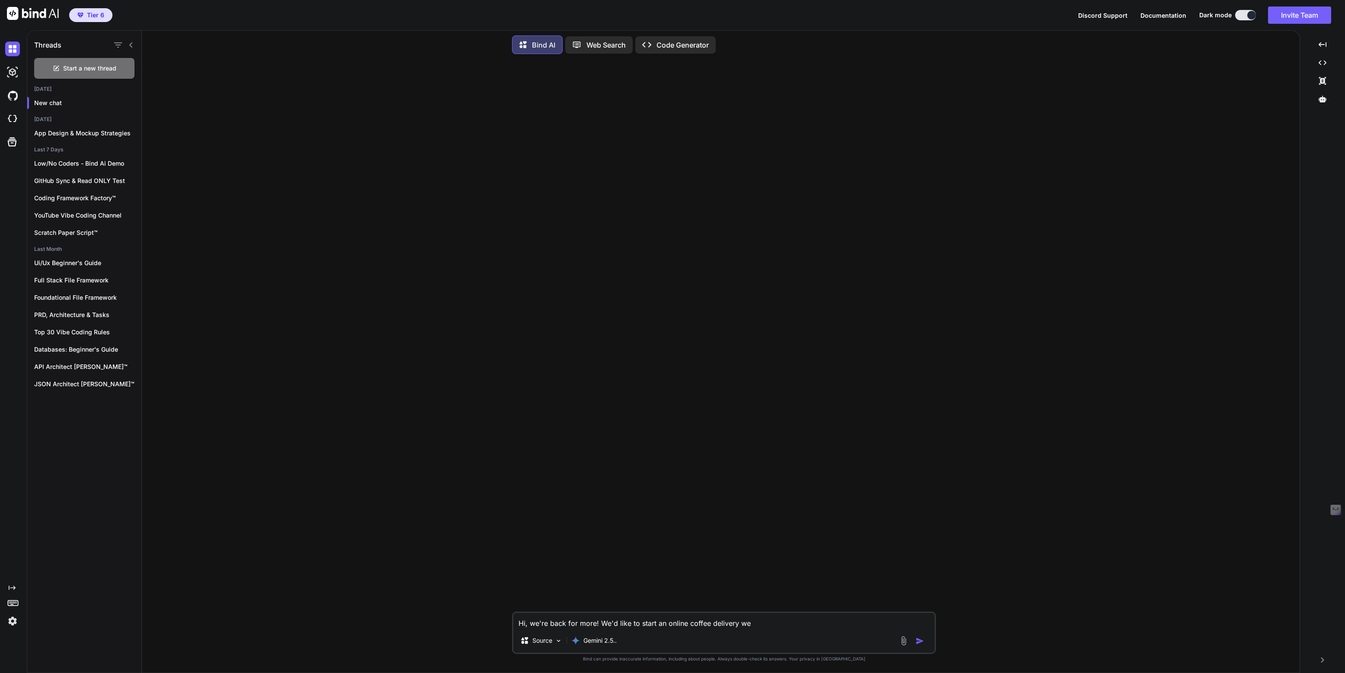
type textarea "Hi, we're back for more! We'd like to start an online coffee delivery web"
type textarea "x"
type textarea "Hi, we're back for more! We'd like to start an online coffee delivery webs"
type textarea "x"
type textarea "Hi, we're back for more! We'd like to start an online coffee delivery websi"
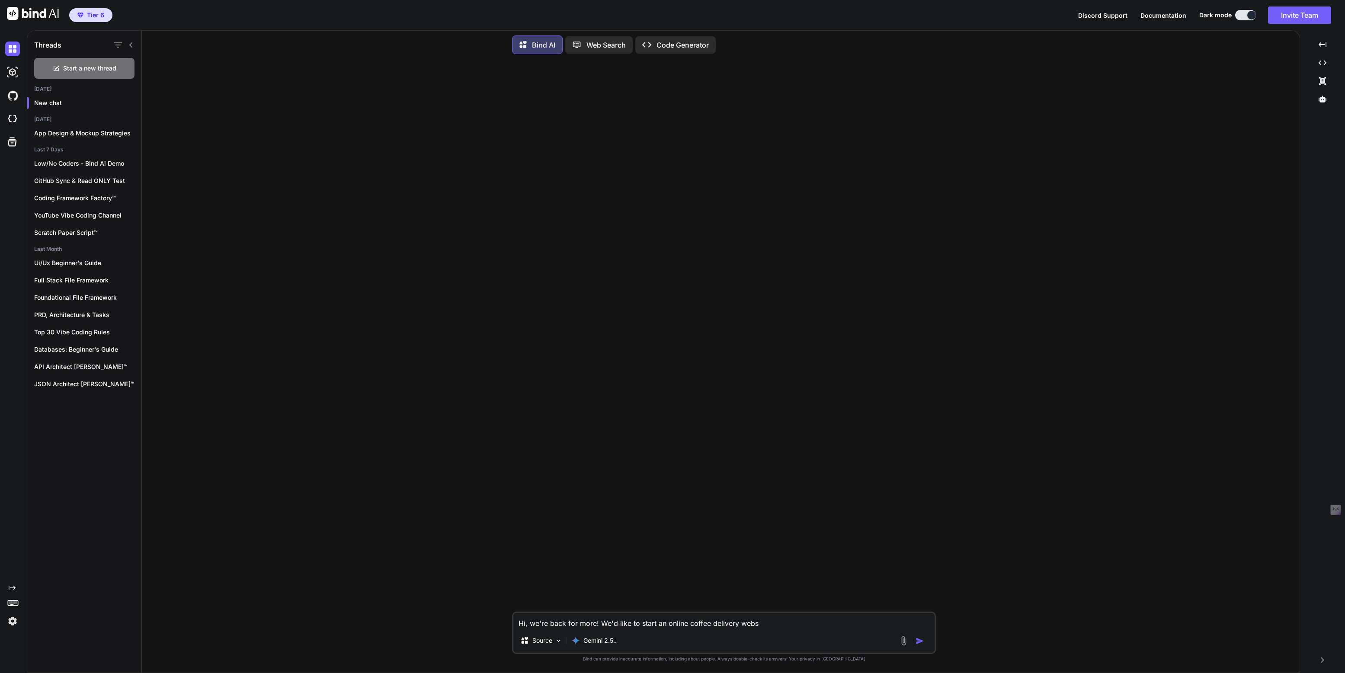
type textarea "x"
type textarea "Hi, we're back for more! We'd like to start an online coffee delivery websit"
type textarea "x"
type textarea "Hi, we're back for more! We'd like to start an online coffee delivery website"
type textarea "x"
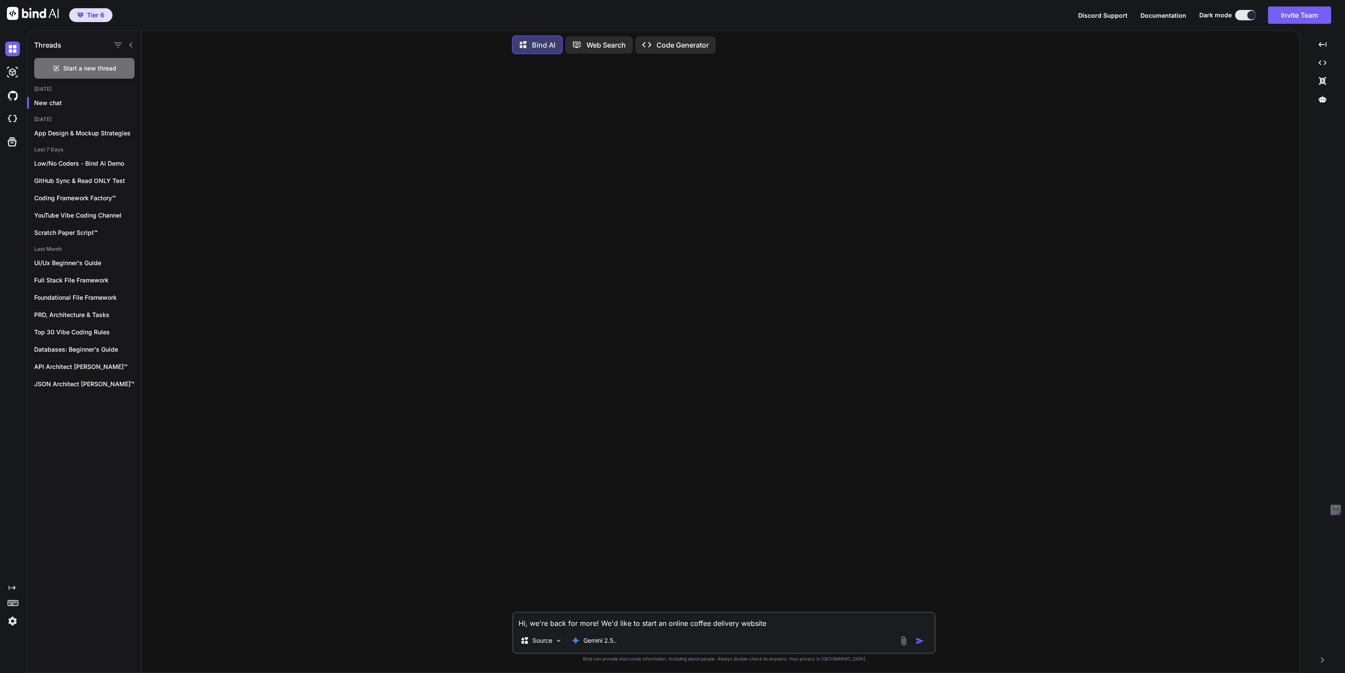
type textarea "Hi, we're back for more! We'd like to start an online coffee delivery website"
type textarea "x"
type textarea "Hi, we're back for more! We'd like to start an online coffee delivery website t"
type textarea "x"
type textarea "Hi, we're back for more! We'd like to start an online coffee delivery website th"
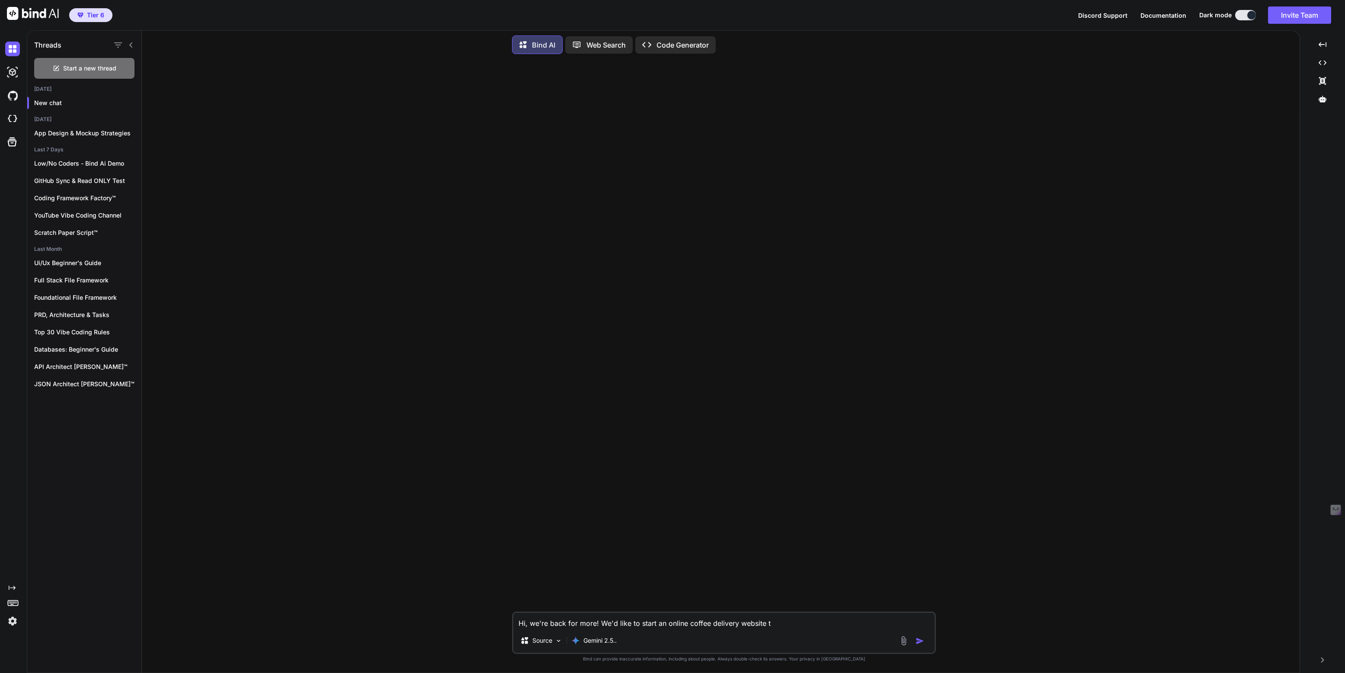
type textarea "x"
type textarea "Hi, we're back for more! We'd like to start an online coffee delivery website t…"
type textarea "x"
type textarea "Hi, we're back for more! We'd like to start an online coffee delivery website t…"
type textarea "x"
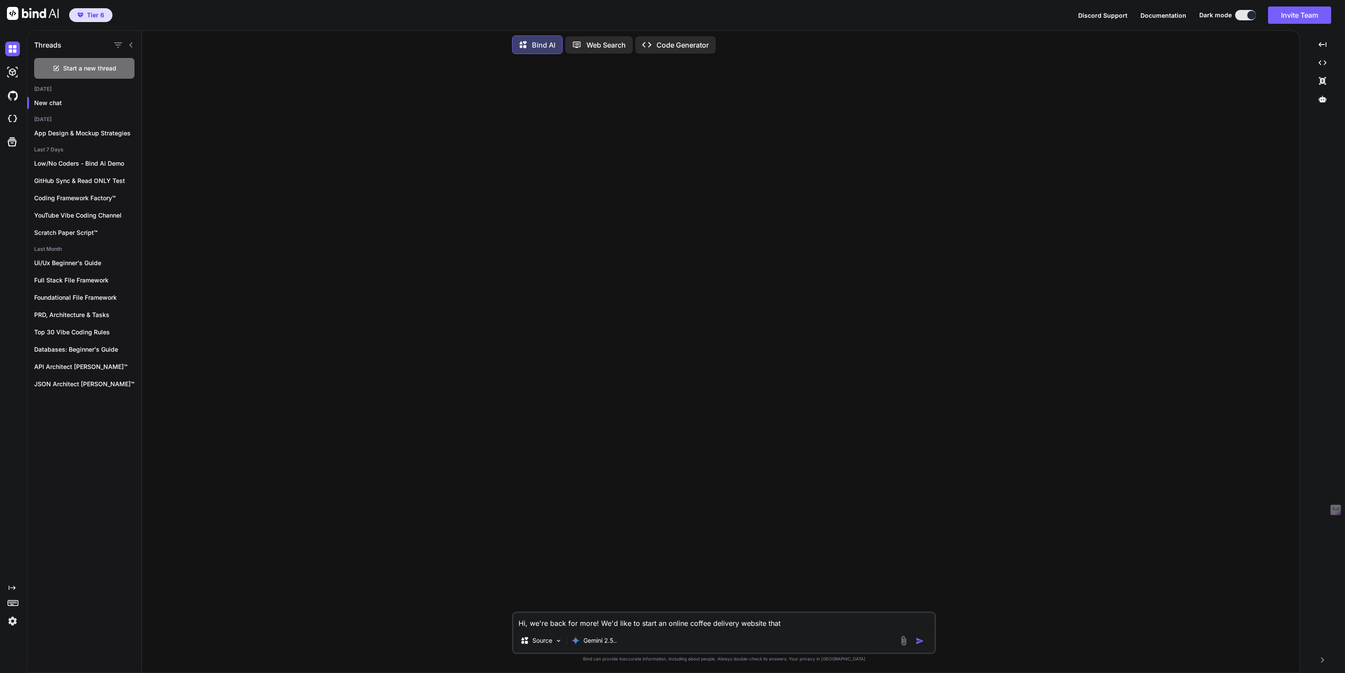
type textarea "Hi, we're back for more! We'd like to start an online coffee delivery website t…"
type textarea "x"
type textarea "Hi, we're back for more! We'd like to start an online coffee delivery website t…"
type textarea "x"
type textarea "Hi, we're back for more! We'd like to start an online coffee delivery website t…"
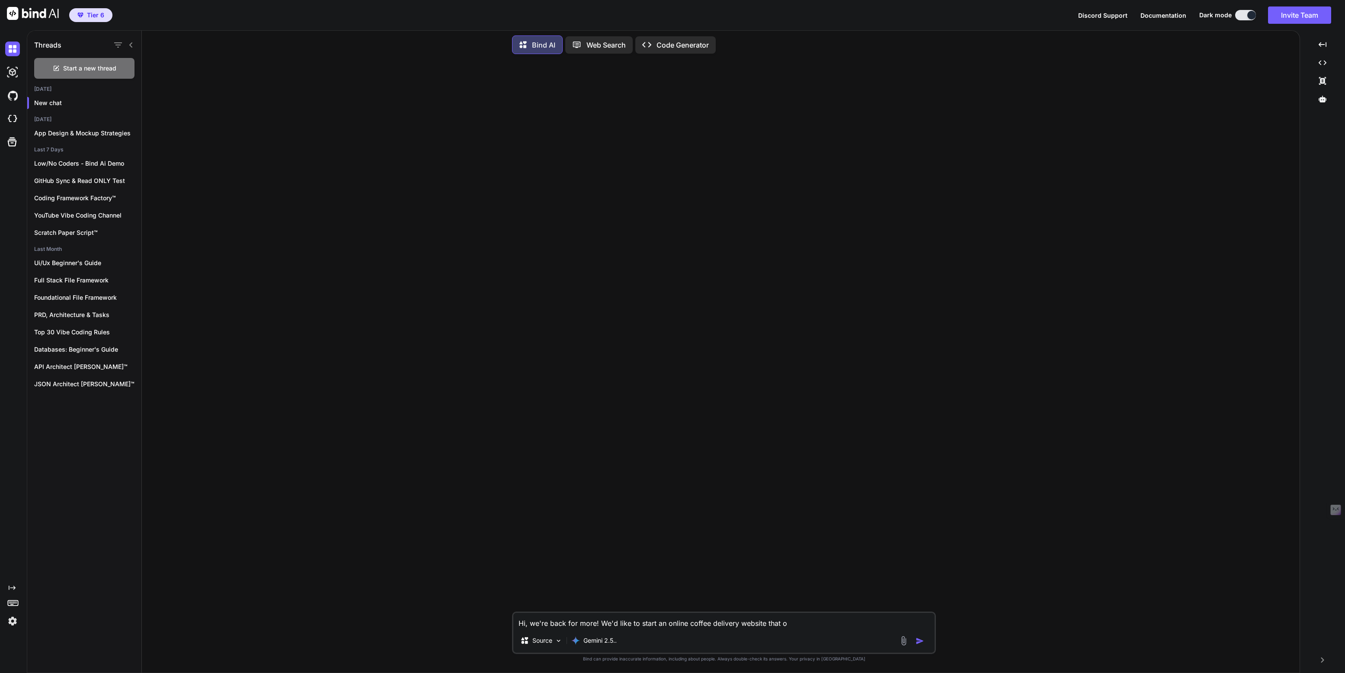
type textarea "x"
type textarea "Hi, we're back for more! We'd like to start an online coffee delivery website t…"
type textarea "x"
type textarea "Hi, we're back for more! We'd like to start an online coffee delivery website t…"
type textarea "x"
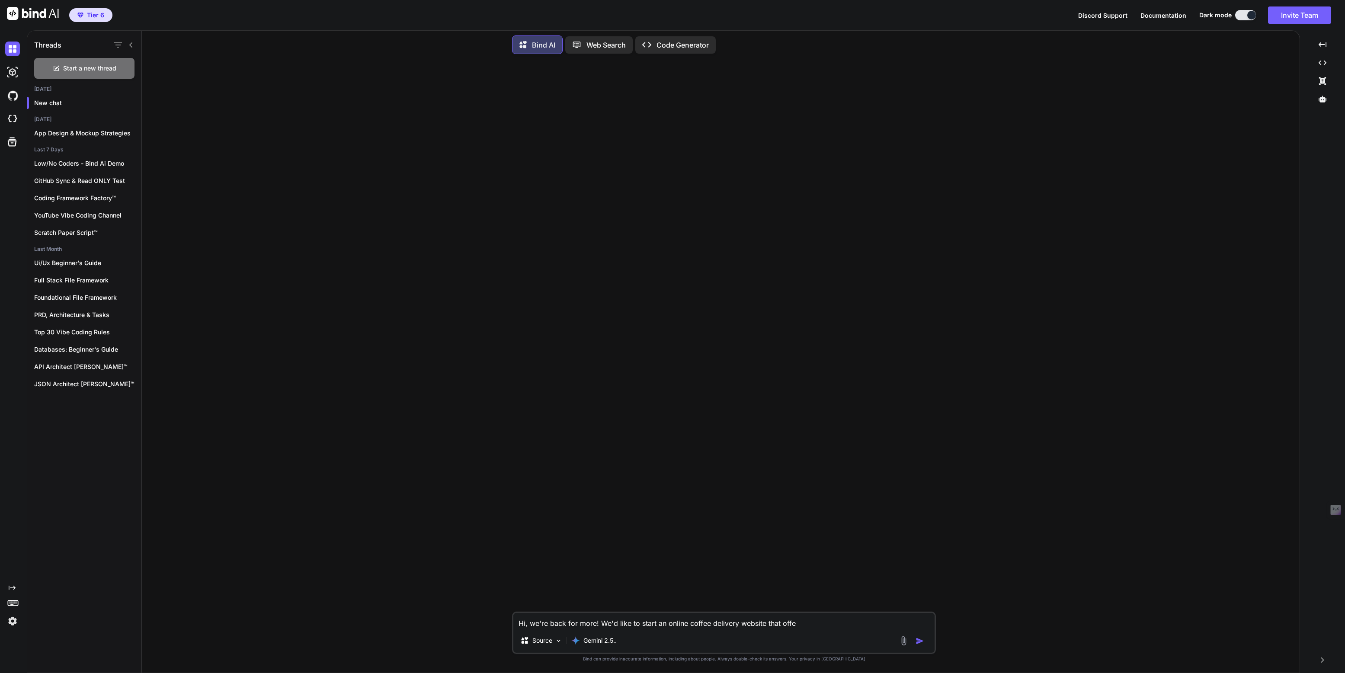
type textarea "Hi, we're back for more! We'd like to start an online coffee delivery website t…"
type textarea "x"
type textarea "Hi, we're back for more! We'd like to start an online coffee delivery website t…"
type textarea "x"
type textarea "Hi, we're back for more! We'd like to start an online coffee delivery website t…"
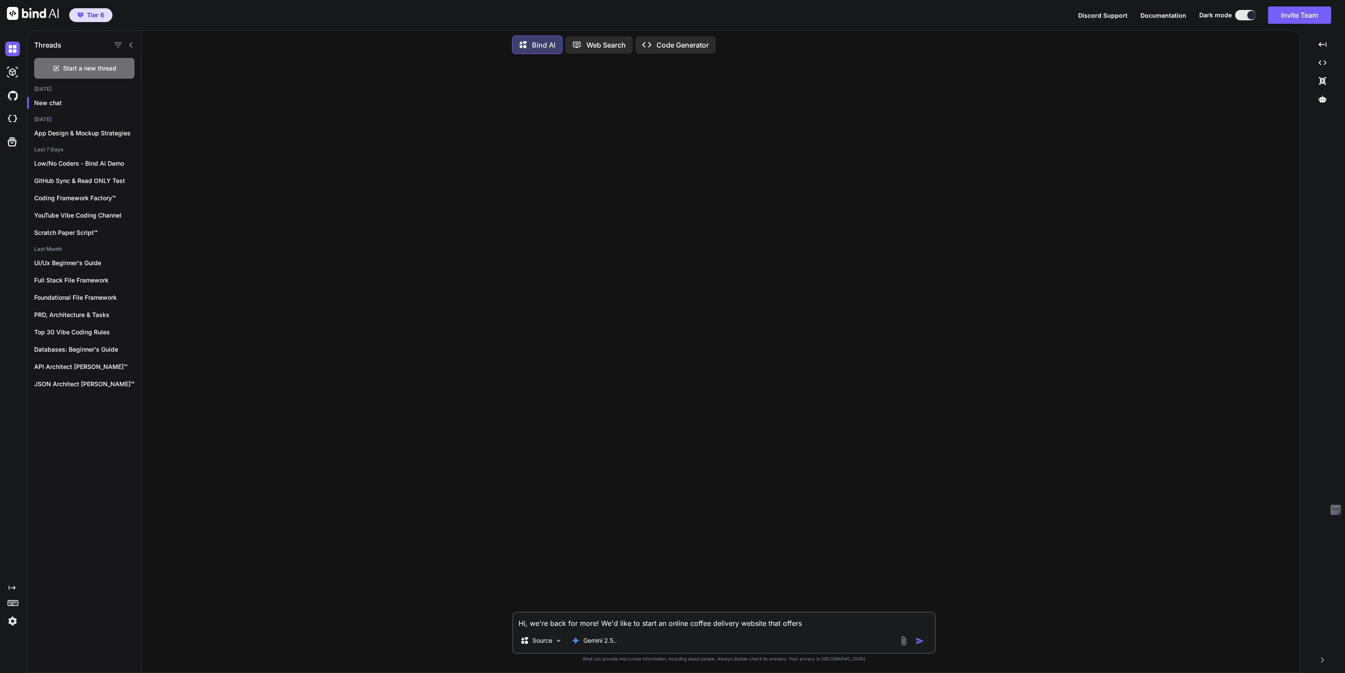
type textarea "x"
type textarea "Hi, we're back for more! We'd like to start an online coffee delivery website t…"
type textarea "x"
type textarea "Hi, we're back for more! We'd like to start an online coffee delivery website t…"
type textarea "x"
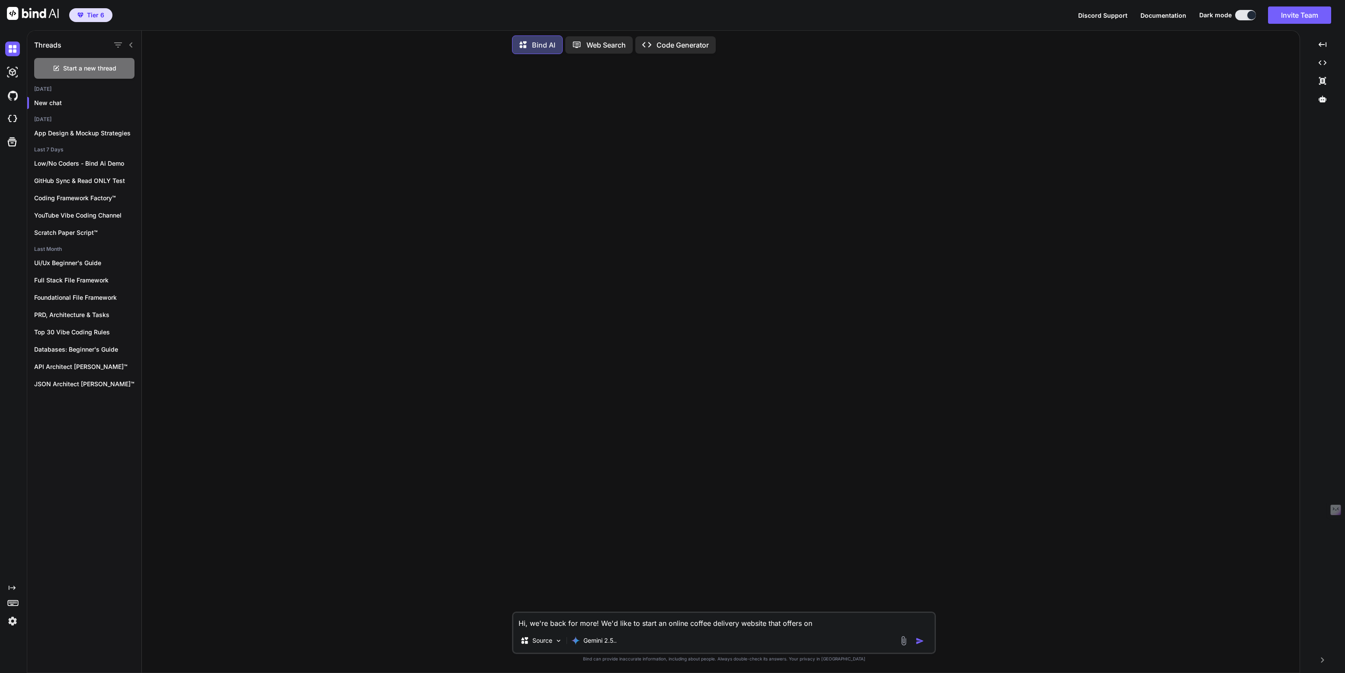
type textarea "Hi, we're back for more! We'd like to start an online coffee delivery website t…"
type textarea "x"
type textarea "Hi, we're back for more! We'd like to start an online coffee delivery website t…"
type textarea "x"
type textarea "Hi, we're back for more! We'd like to start an online coffee delivery website t…"
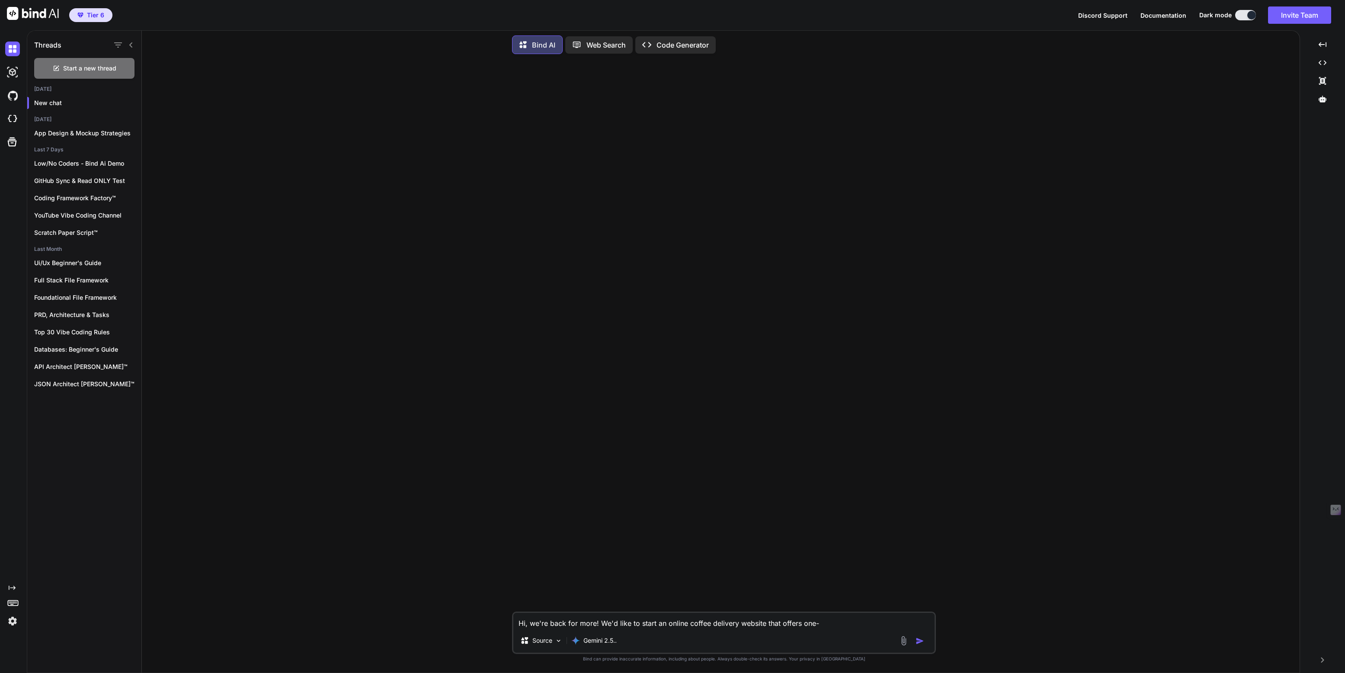
type textarea "x"
type textarea "Hi, we're back for more! We'd like to start an online coffee delivery website t…"
type textarea "x"
type textarea "Hi, we're back for more! We'd like to start an online coffee delivery website t…"
type textarea "x"
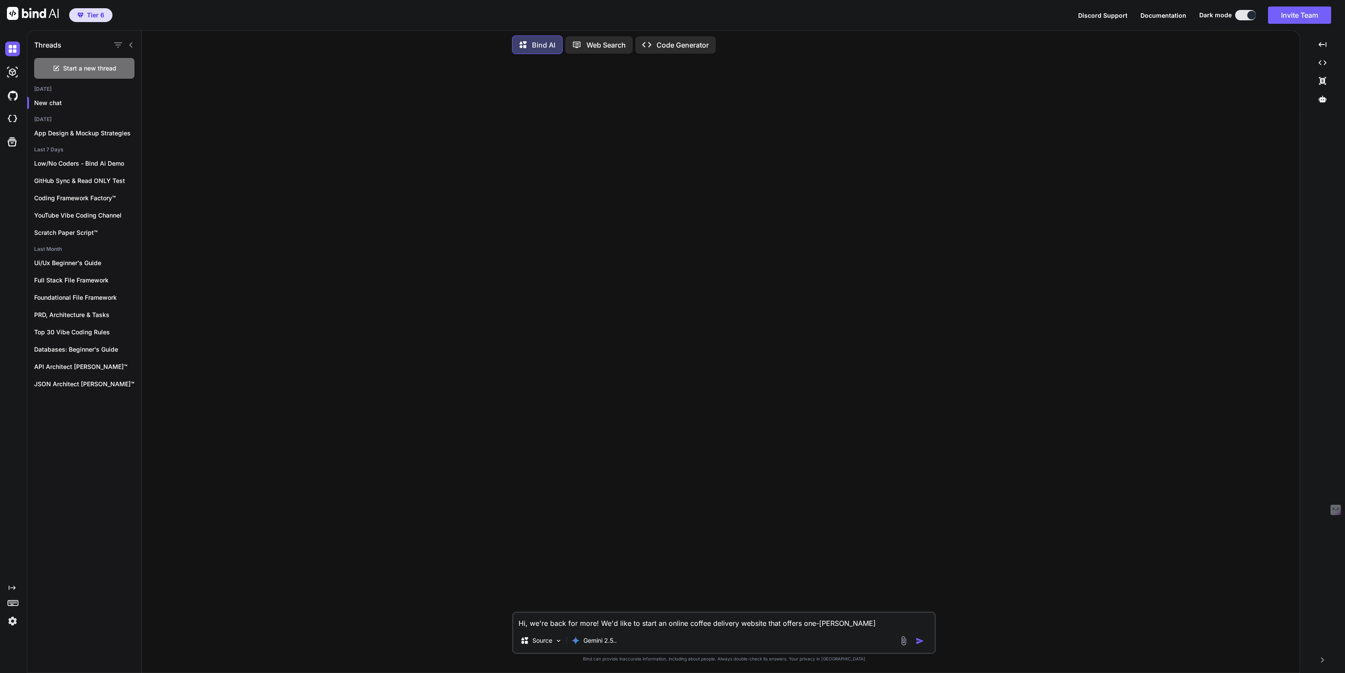
type textarea "Hi, we're back for more! We'd like to start an online coffee delivery website t…"
type textarea "x"
type textarea "Hi, we're back for more! We'd like to start an online coffee delivery website t…"
type textarea "x"
type textarea "Hi, we're back for more! We'd like to start an online coffee delivery website t…"
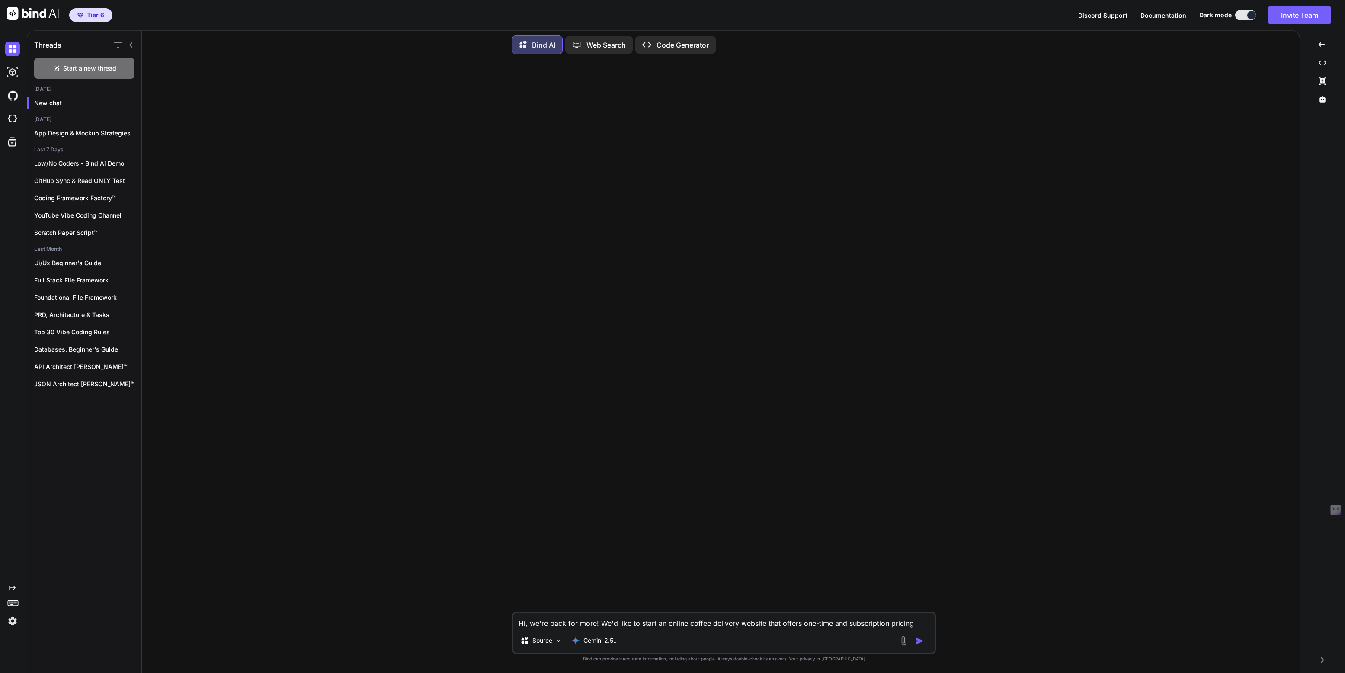
click at [901, 625] on textarea "Hi, we're back for more! We'd like to start an online coffee delivery website t…" at bounding box center [723, 621] width 421 height 16
click at [803, 623] on textarea "Hi, we're back for more! We'd like to start an online coffee delivery website t…" at bounding box center [723, 621] width 421 height 16
click at [804, 624] on textarea "Hi, we're back for more! We'd like to start an online coffee delivery website t…" at bounding box center [723, 621] width 421 height 16
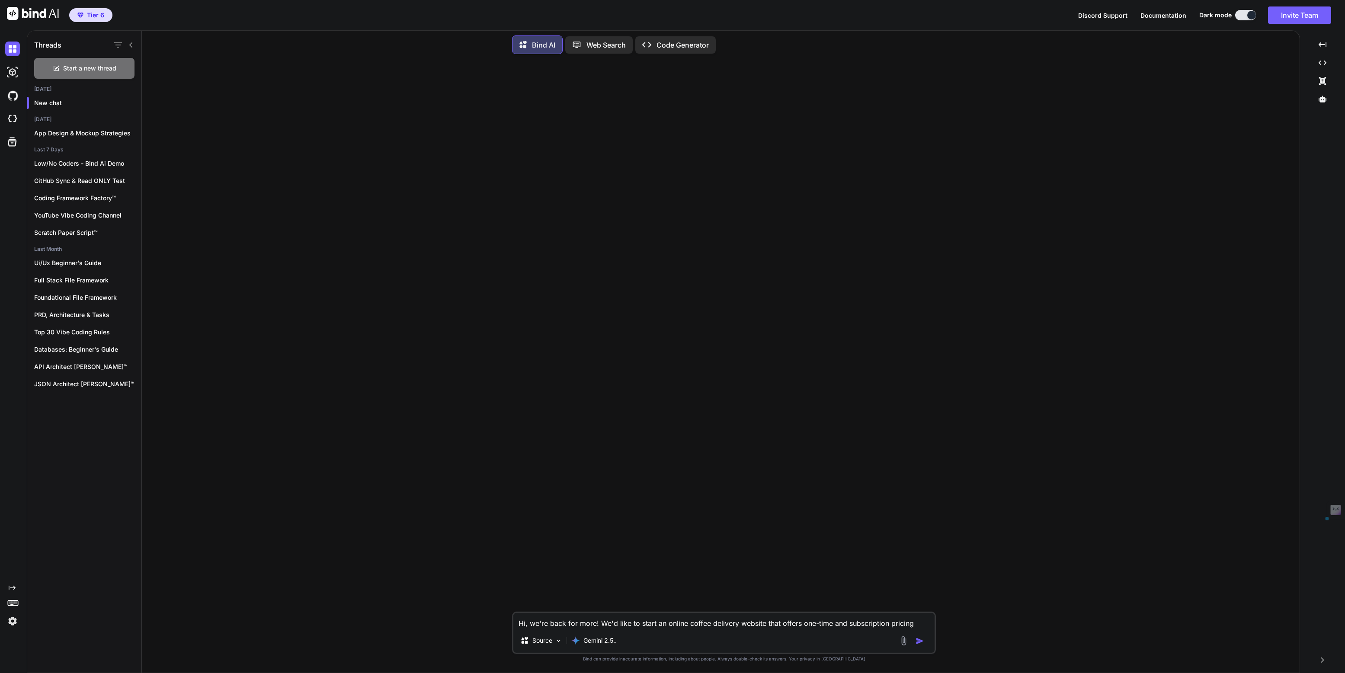
drag, startPoint x: 804, startPoint y: 624, endPoint x: 818, endPoint y: 624, distance: 13.8
click at [818, 624] on textarea "Hi, we're back for more! We'd like to start an online coffee delivery website t…" at bounding box center [723, 621] width 421 height 16
click at [558, 627] on textarea "Hi, we're back for more! We'd like to start an online coffee delivery website t…" at bounding box center [723, 615] width 421 height 26
click at [861, 626] on textarea "Hi, we're back for more! We'd like to start an online coffee delivery website t…" at bounding box center [723, 615] width 421 height 26
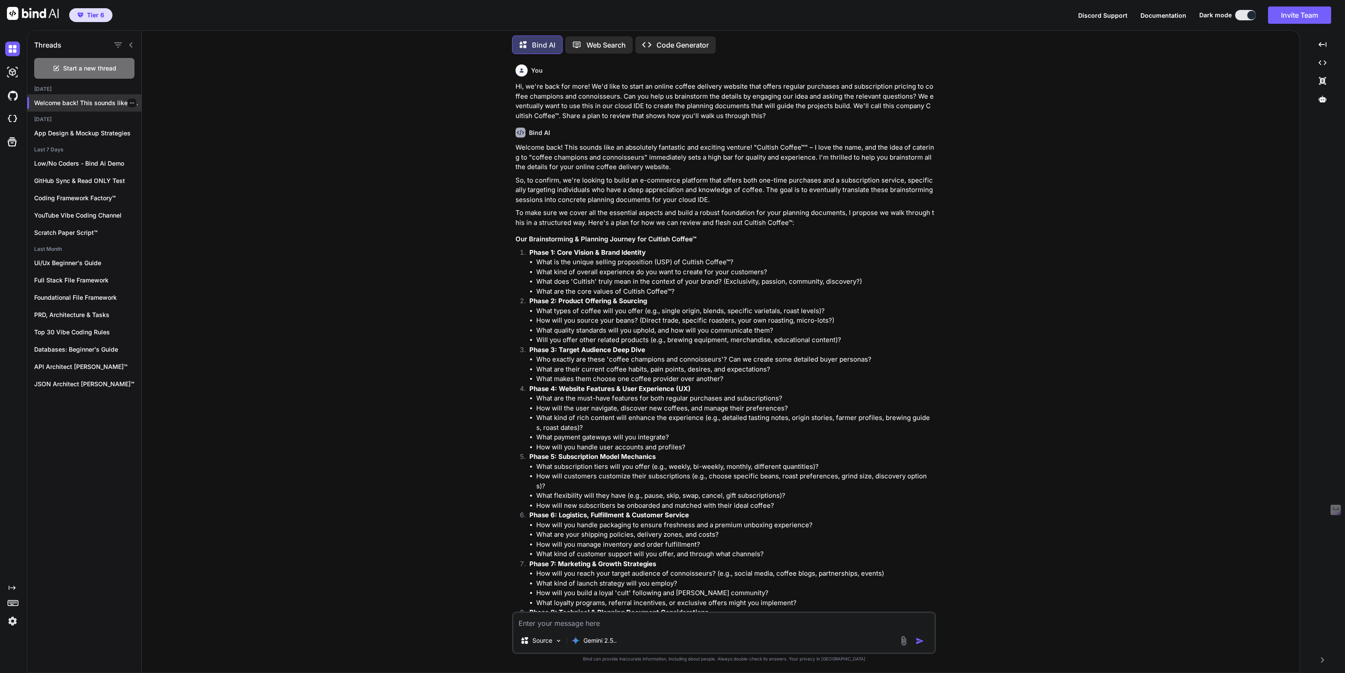
click at [130, 102] on icon "button" at bounding box center [131, 102] width 5 height 5
click at [154, 119] on span "Rename and Save" at bounding box center [167, 118] width 51 height 9
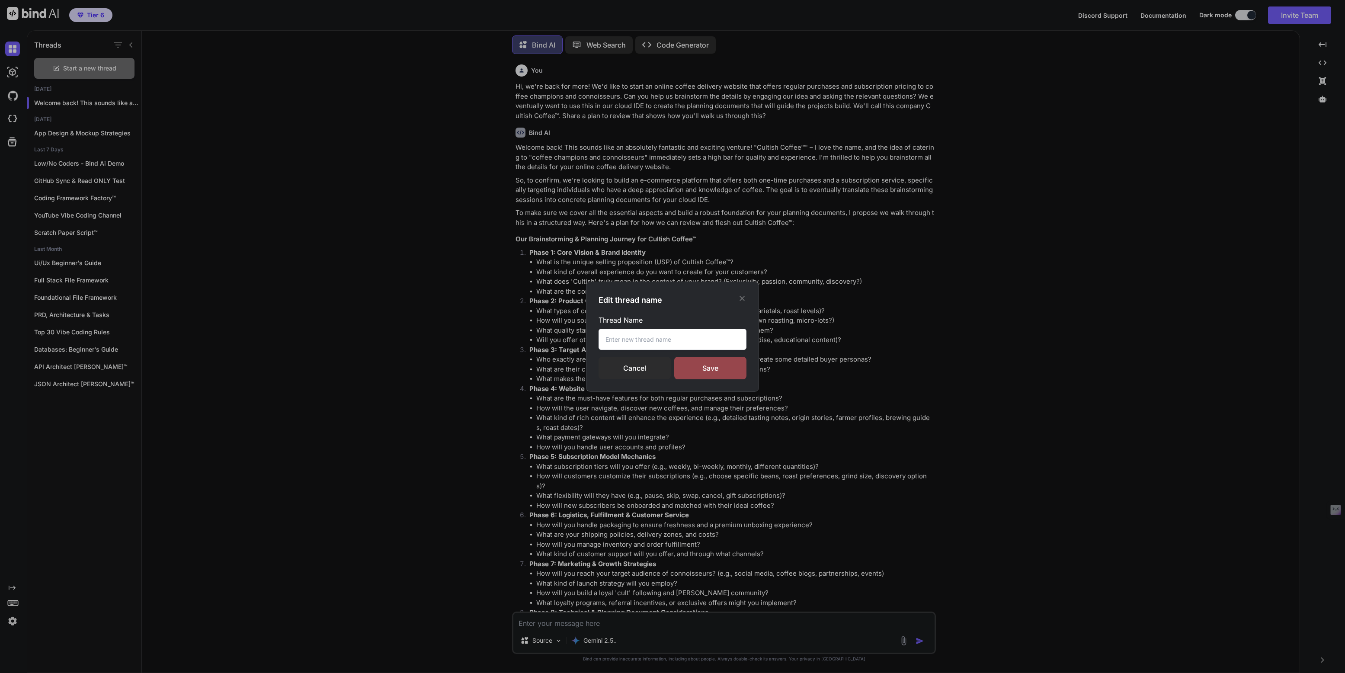
click at [624, 345] on input "text" at bounding box center [672, 339] width 148 height 21
click at [648, 337] on input "Cultish Coffee Test Demo" at bounding box center [672, 339] width 148 height 21
click at [693, 338] on input "Cultish Coffee™ Demo Test Demo" at bounding box center [672, 339] width 148 height 21
click at [709, 364] on div "Save" at bounding box center [710, 368] width 72 height 22
